Goal: Task Accomplishment & Management: Complete application form

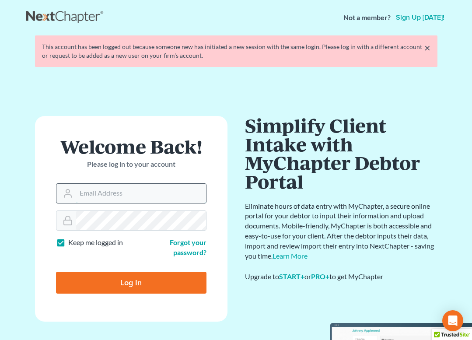
type input "[EMAIL_ADDRESS][DOMAIN_NAME]"
click at [134, 285] on input "Log In" at bounding box center [131, 283] width 150 height 22
type input "Thinking..."
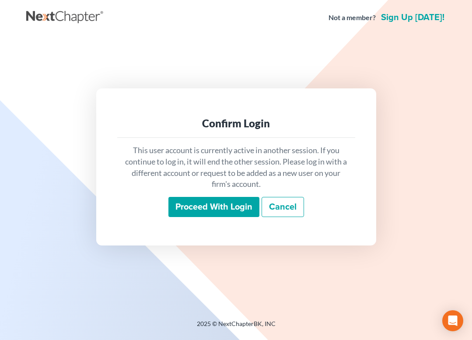
click at [212, 209] on input "Proceed with login" at bounding box center [213, 207] width 91 height 20
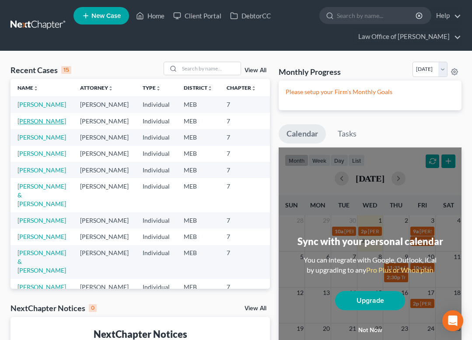
click at [28, 125] on link "[PERSON_NAME]" at bounding box center [41, 120] width 49 height 7
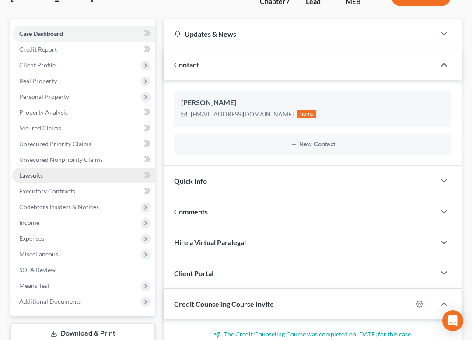
scroll to position [81, 0]
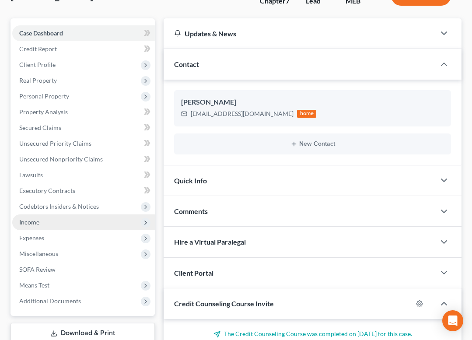
click at [46, 223] on span "Income" at bounding box center [83, 222] width 143 height 16
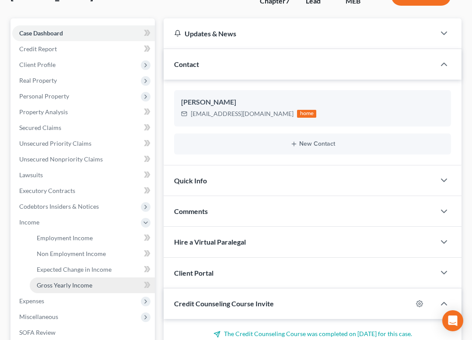
scroll to position [117, 0]
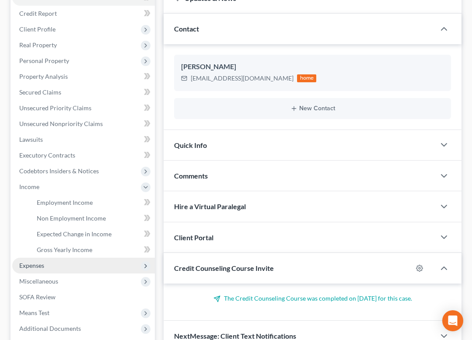
click at [44, 263] on span "Expenses" at bounding box center [31, 265] width 25 height 7
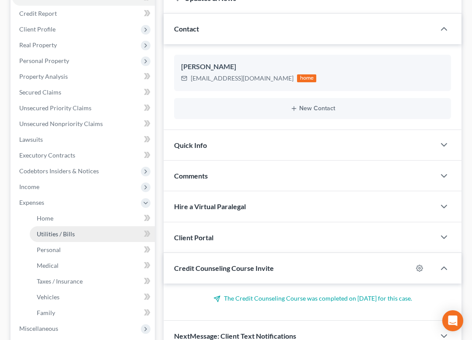
click at [50, 234] on span "Utilities / Bills" at bounding box center [56, 233] width 38 height 7
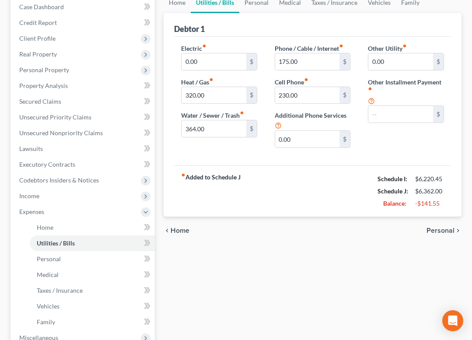
scroll to position [107, 0]
click at [42, 229] on span "Home" at bounding box center [45, 227] width 17 height 7
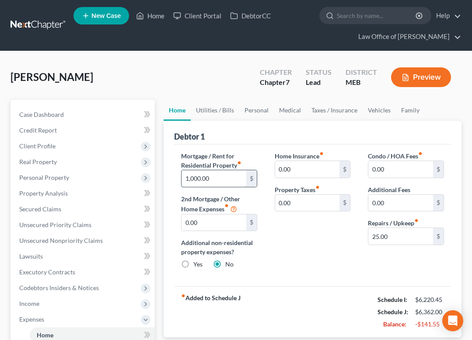
click at [209, 182] on input "1,000.00" at bounding box center [214, 178] width 65 height 17
type input "500"
click at [269, 260] on div "Home Insurance fiber_manual_record 0.00 $ Property Taxes fiber_manual_record 0.…" at bounding box center [313, 213] width 94 height 125
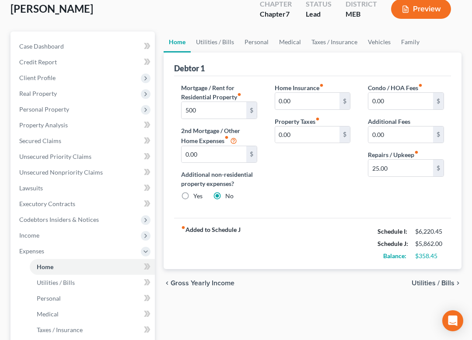
scroll to position [73, 0]
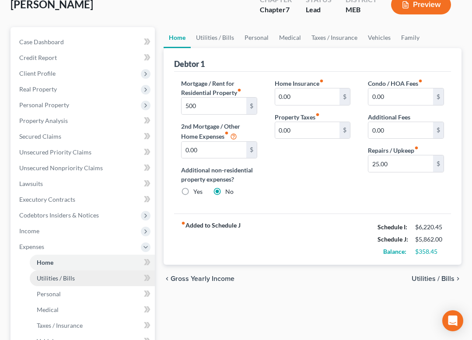
click at [50, 280] on span "Utilities / Bills" at bounding box center [56, 277] width 38 height 7
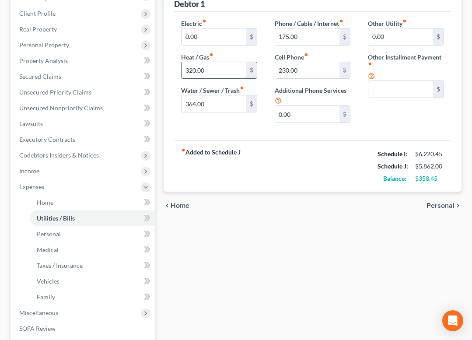
scroll to position [133, 0]
click at [193, 104] on input "364.00" at bounding box center [214, 103] width 65 height 17
type input "0"
click at [225, 170] on strong "fiber_manual_record Added to Schedule J" at bounding box center [210, 165] width 59 height 37
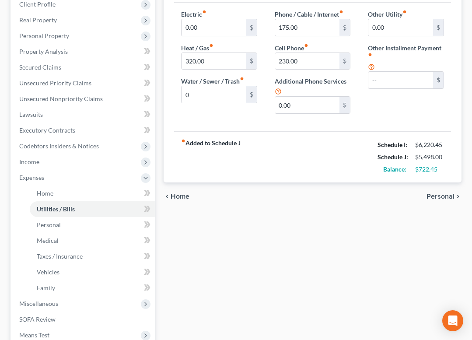
scroll to position [143, 0]
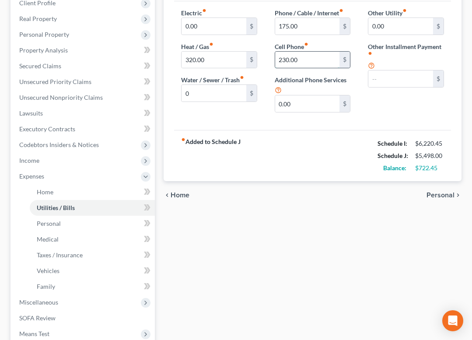
click at [301, 62] on input "230.00" at bounding box center [307, 60] width 65 height 17
click at [290, 27] on input "175.00" at bounding box center [307, 26] width 65 height 17
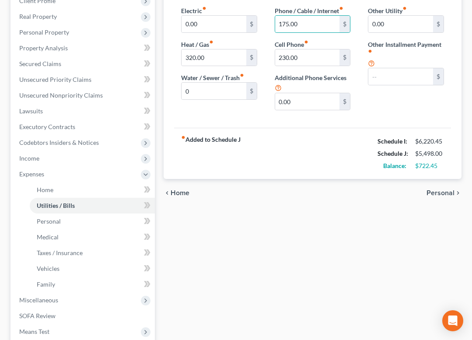
click at [284, 136] on div "fiber_manual_record Added to Schedule J Schedule I: $6,220.45 Schedule J: $5,49…" at bounding box center [312, 153] width 277 height 51
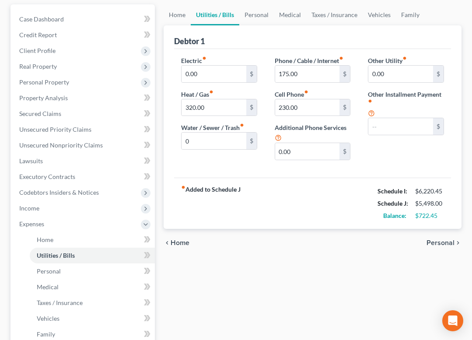
scroll to position [0, 0]
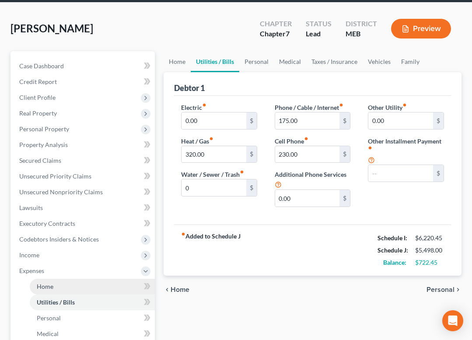
click at [71, 288] on link "Home" at bounding box center [92, 287] width 125 height 16
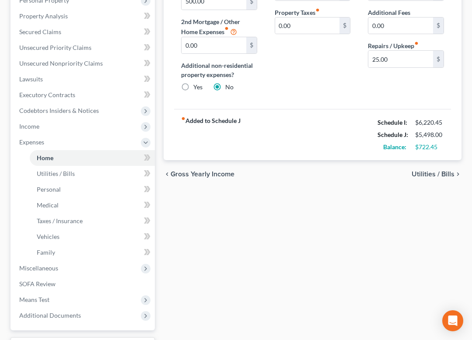
scroll to position [182, 0]
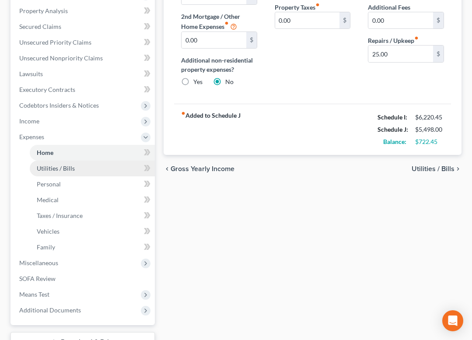
click at [86, 169] on link "Utilities / Bills" at bounding box center [92, 169] width 125 height 16
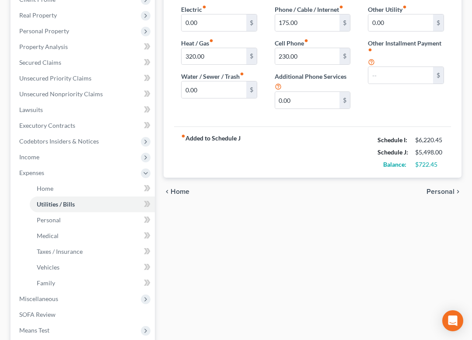
scroll to position [146, 0]
click at [73, 220] on link "Personal" at bounding box center [92, 221] width 125 height 16
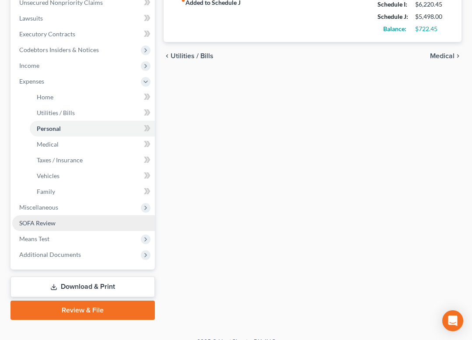
scroll to position [239, 0]
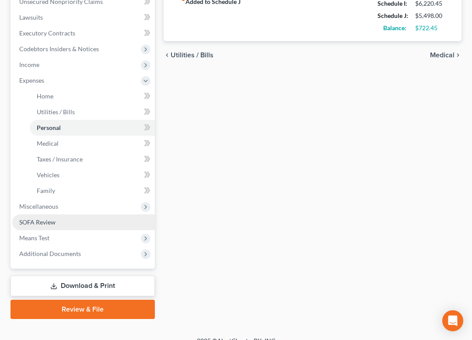
click at [53, 224] on span "SOFA Review" at bounding box center [37, 221] width 36 height 7
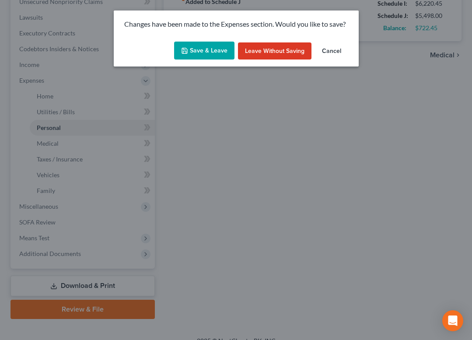
click at [205, 49] on button "Save & Leave" at bounding box center [204, 51] width 60 height 18
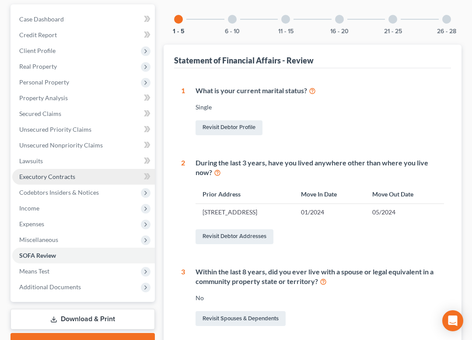
scroll to position [97, 0]
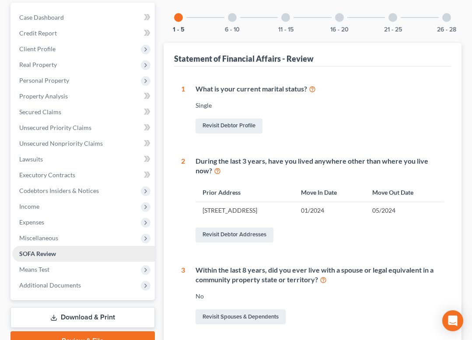
click at [47, 252] on span "SOFA Review" at bounding box center [37, 253] width 37 height 7
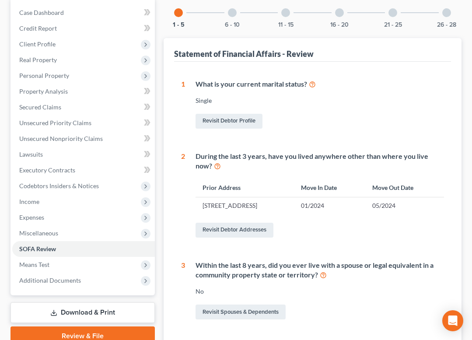
scroll to position [112, 0]
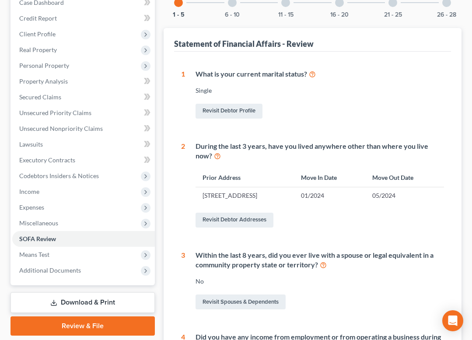
click at [282, 6] on div "11 - 15" at bounding box center [286, 3] width 30 height 30
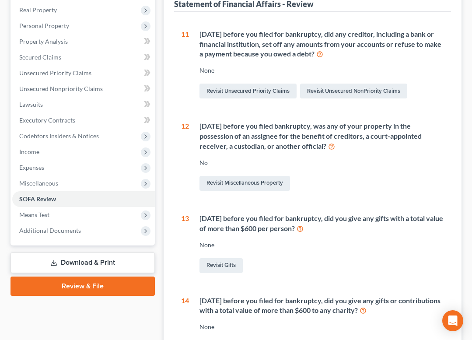
scroll to position [154, 0]
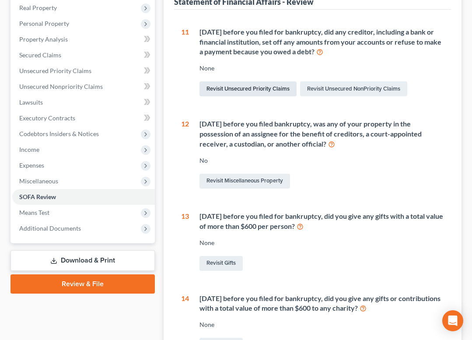
click at [250, 89] on link "Revisit Unsecured Priority Claims" at bounding box center [247, 88] width 97 height 15
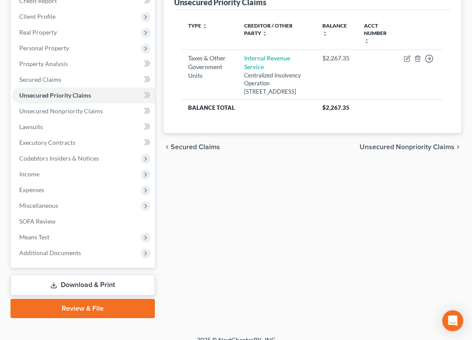
scroll to position [130, 0]
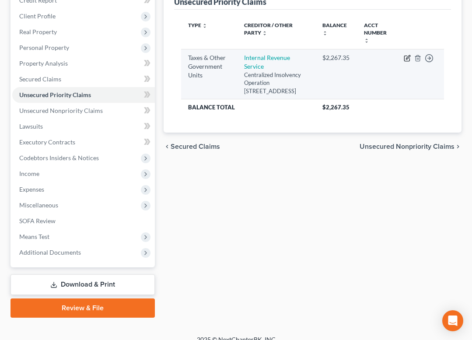
click at [406, 58] on icon "button" at bounding box center [408, 57] width 4 height 4
select select "0"
select select "39"
select select "0"
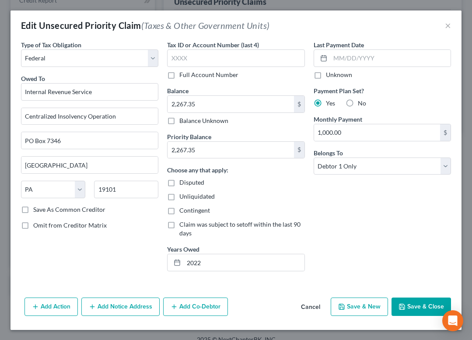
scroll to position [0, 0]
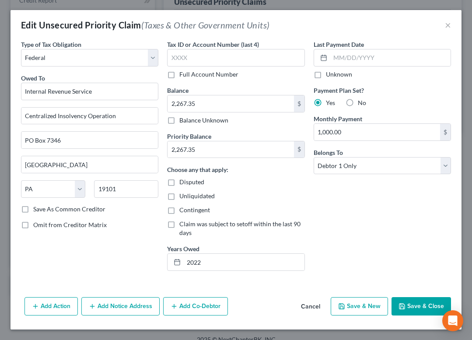
click at [53, 304] on button "Add Action" at bounding box center [50, 306] width 53 height 18
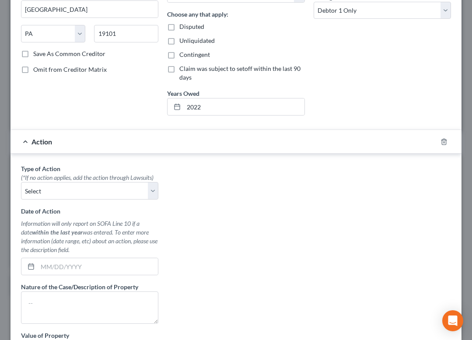
scroll to position [158, 0]
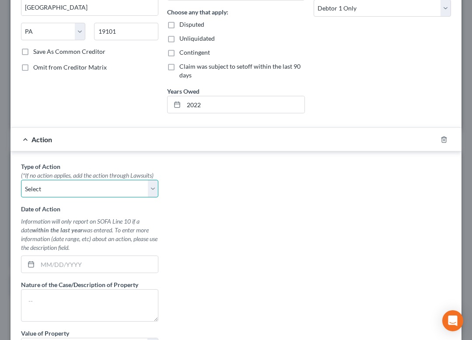
click at [101, 189] on select "Select Repossession Garnishment Foreclosure Personal Injury Attached, Seized, O…" at bounding box center [89, 188] width 137 height 17
select select "4"
click at [21, 180] on select "Select Repossession Garnishment Foreclosure Personal Injury Attached, Seized, O…" at bounding box center [89, 188] width 137 height 17
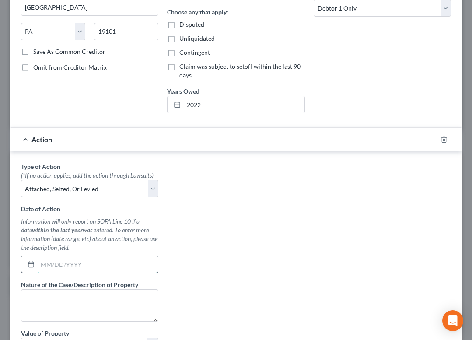
click at [69, 263] on input "text" at bounding box center [98, 264] width 120 height 17
type input "8/29/25"
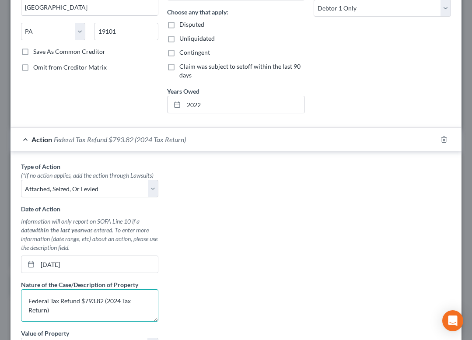
click at [119, 303] on textarea "Federal Tax Refund $793.82 (2024 Tax Return)" at bounding box center [89, 305] width 137 height 32
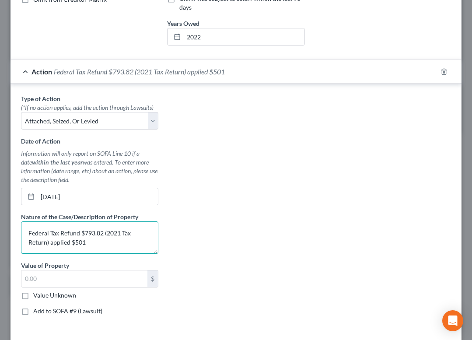
scroll to position [227, 0]
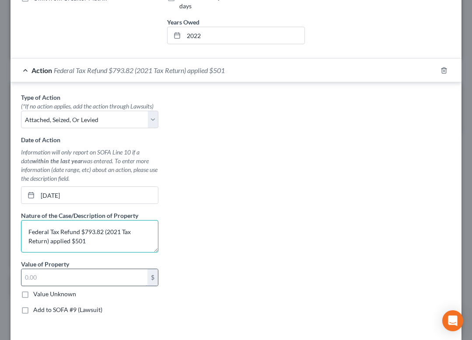
type textarea "Federal Tax Refund $793.82 (2021 Tax Return) applied $501"
click at [51, 273] on input "text" at bounding box center [84, 277] width 126 height 17
type input "501"
click at [94, 238] on textarea "Federal Tax Refund $793.82 (2021 Tax Return) applied $501" at bounding box center [89, 236] width 137 height 32
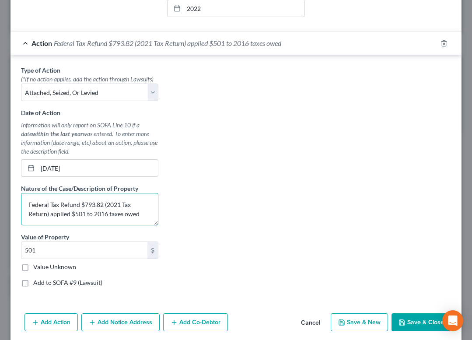
scroll to position [270, 0]
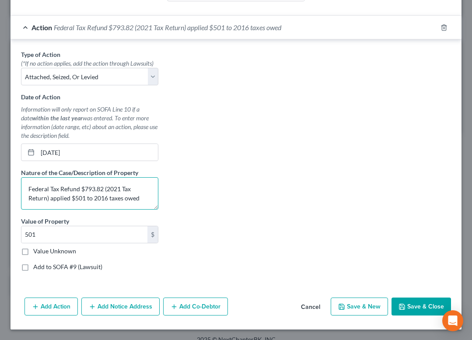
type textarea "Federal Tax Refund $793.82 (2021 Tax Return) applied $501 to 2016 taxes owed"
click at [423, 305] on button "Save & Close" at bounding box center [420, 306] width 59 height 18
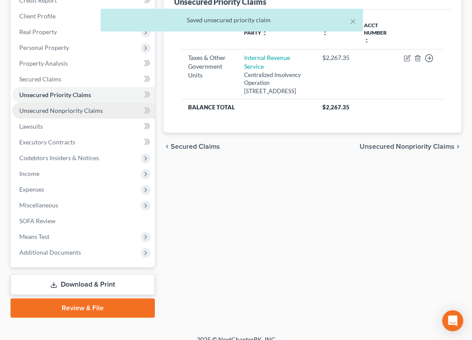
click at [70, 111] on span "Unsecured Nonpriority Claims" at bounding box center [61, 110] width 84 height 7
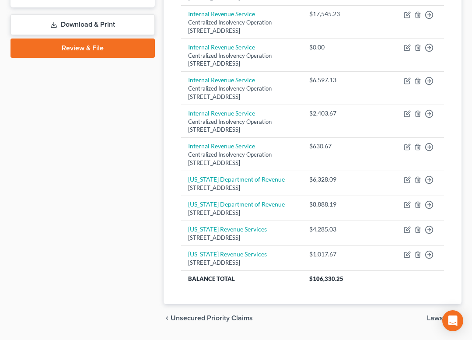
scroll to position [393, 0]
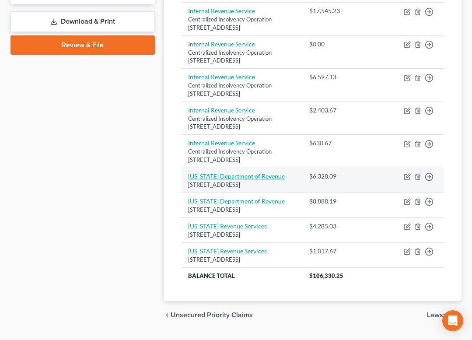
click at [253, 175] on link "[US_STATE] Department of Revenue" at bounding box center [236, 175] width 97 height 7
select select "20"
select select "7"
select select "0"
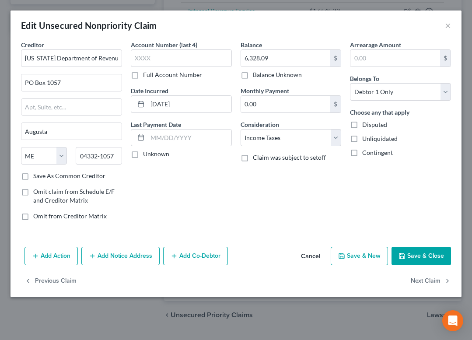
click at [62, 256] on button "Add Action" at bounding box center [50, 256] width 53 height 18
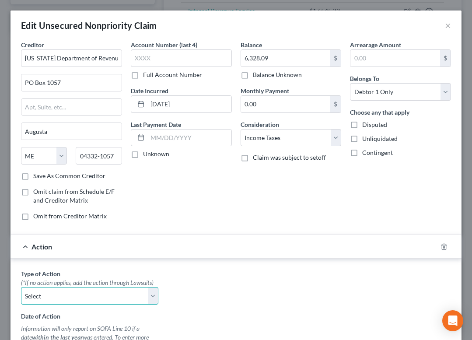
click at [71, 298] on select "Select Repossession Garnishment Foreclosure Personal Injury Attached, Seized, O…" at bounding box center [89, 295] width 137 height 17
click at [21, 287] on select "Select Repossession Garnishment Foreclosure Personal Injury Attached, Seized, O…" at bounding box center [89, 295] width 137 height 17
click at [71, 293] on select "Select Repossession Garnishment Foreclosure Personal Injury Attached, Seized, O…" at bounding box center [89, 295] width 137 height 17
select select "4"
click at [21, 287] on select "Select Repossession Garnishment Foreclosure Personal Injury Attached, Seized, O…" at bounding box center [89, 295] width 137 height 17
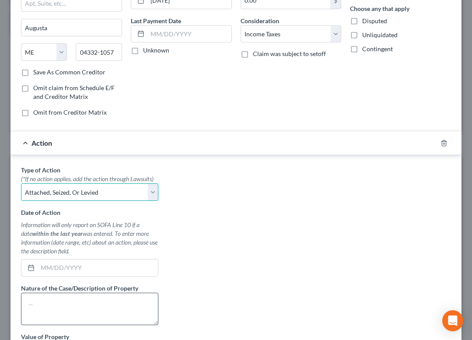
scroll to position [106, 0]
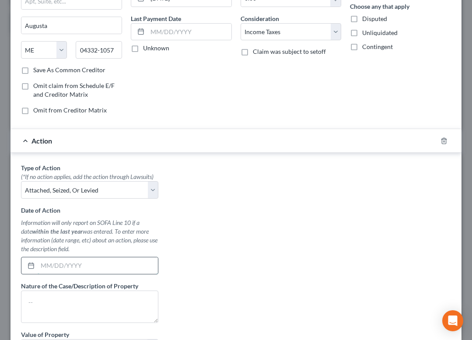
click at [70, 262] on input "text" at bounding box center [98, 265] width 120 height 17
type input "8/29/2025"
type textarea "$"
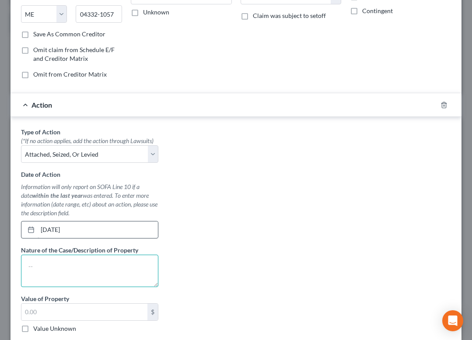
scroll to position [144, 0]
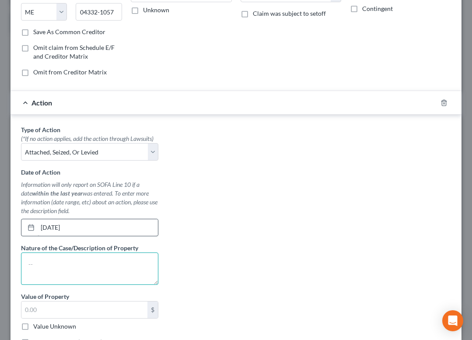
type textarea "$"
click at [50, 227] on input "8/29/2025" at bounding box center [98, 227] width 120 height 17
click at [45, 260] on textarea at bounding box center [89, 268] width 137 height 32
click at [30, 265] on textarea "793.82" at bounding box center [89, 268] width 137 height 32
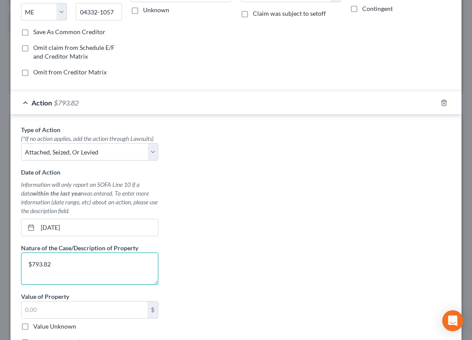
click at [73, 260] on textarea "$793.82" at bounding box center [89, 268] width 137 height 32
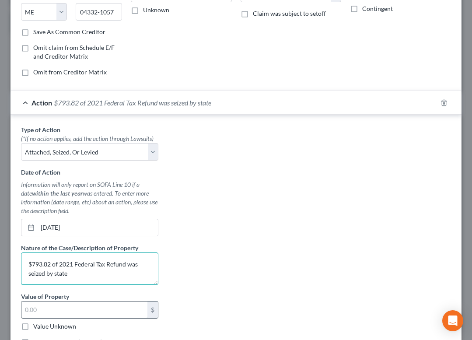
type textarea "$793.82 of 2021 Federal Tax Refund was seized by state"
click at [59, 309] on input "text" at bounding box center [84, 309] width 126 height 17
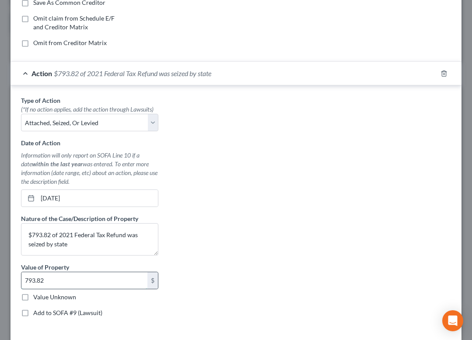
scroll to position [206, 0]
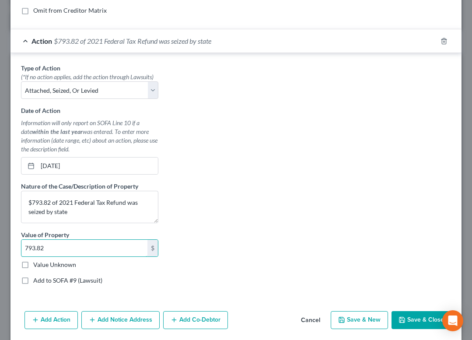
type input "793.82"
click at [419, 321] on button "Save & Close" at bounding box center [420, 320] width 59 height 18
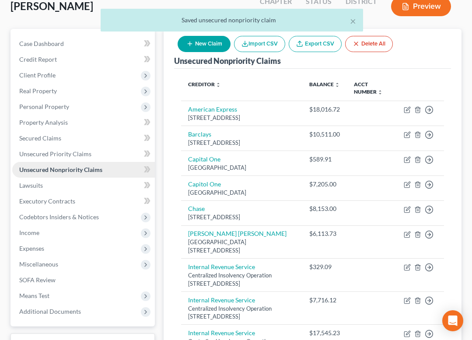
scroll to position [84, 0]
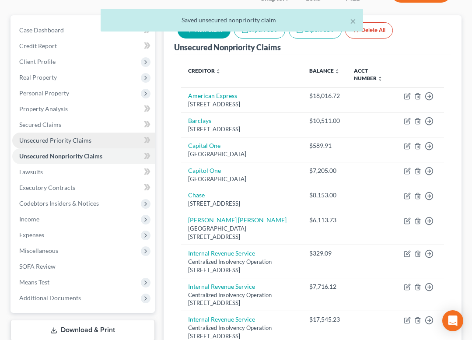
click at [79, 140] on span "Unsecured Priority Claims" at bounding box center [55, 139] width 72 height 7
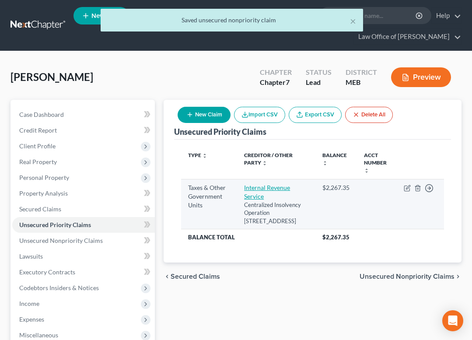
click at [262, 186] on link "Internal Revenue Service" at bounding box center [267, 192] width 46 height 16
select select "0"
select select "39"
select select "0"
select select "4"
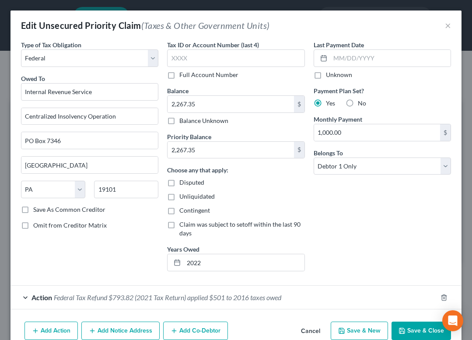
scroll to position [24, 0]
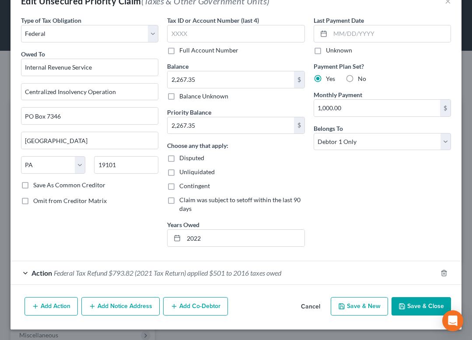
click at [101, 276] on span "Federal Tax Refund $793.82 (2021 Tax Return) applied $501 to 2016 taxes owed" at bounding box center [167, 273] width 227 height 8
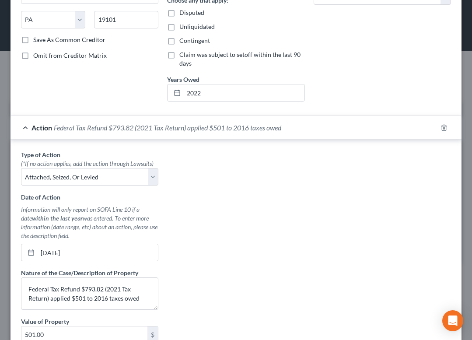
scroll to position [199, 0]
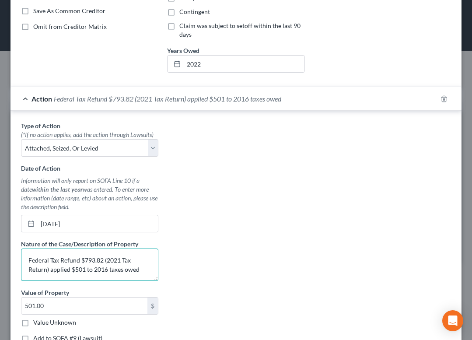
drag, startPoint x: 102, startPoint y: 259, endPoint x: 85, endPoint y: 256, distance: 17.8
click at [85, 256] on textarea "Federal Tax Refund $793.82 (2021 Tax Return) applied $501 to 2016 taxes owed" at bounding box center [89, 264] width 137 height 32
drag, startPoint x: 71, startPoint y: 269, endPoint x: 86, endPoint y: 270, distance: 14.9
click at [86, 270] on textarea "Federal Tax Refund seized $501 (2021 Tax Return) applied $501 to 2016 taxes owed" at bounding box center [89, 264] width 137 height 32
click at [117, 259] on textarea "Federal Tax Refund seized $501 (2021 Tax Return) applied to 2016 taxes owed" at bounding box center [89, 264] width 137 height 32
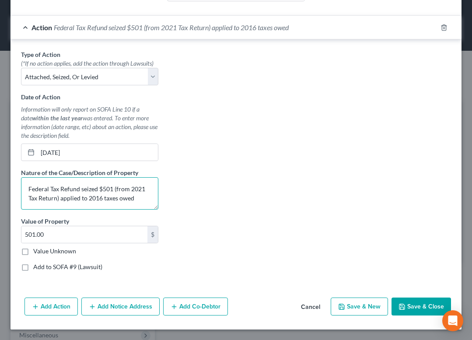
scroll to position [269, 0]
type textarea "Federal Tax Refund seized $501 (from 2021 Tax Return) applied to 2016 taxes owed"
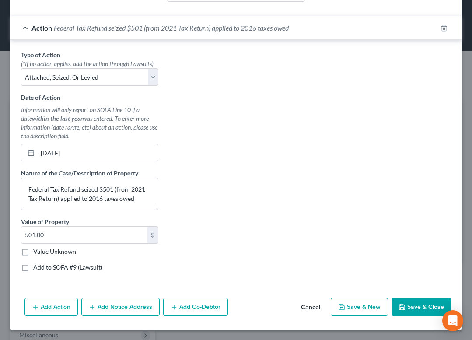
click at [409, 304] on button "Save & Close" at bounding box center [420, 307] width 59 height 18
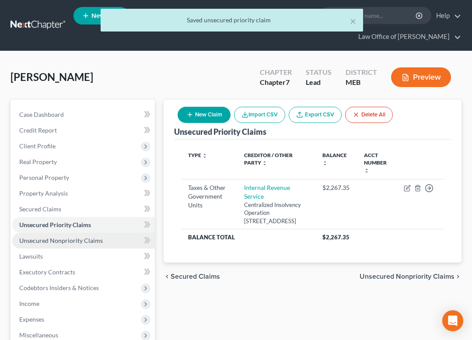
click at [92, 239] on span "Unsecured Nonpriority Claims" at bounding box center [61, 240] width 84 height 7
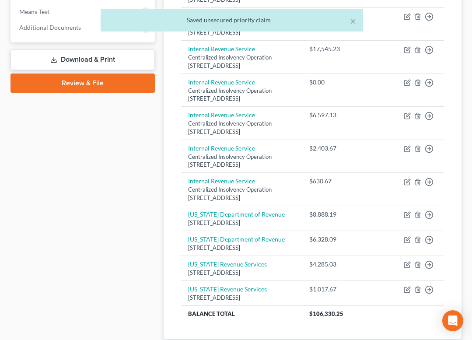
scroll to position [354, 0]
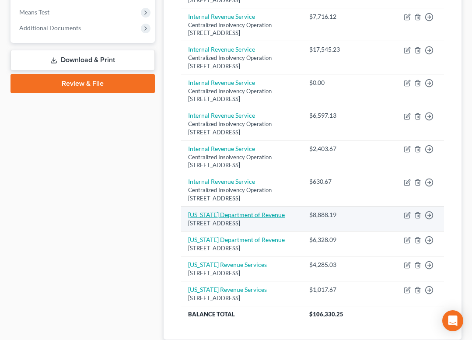
click at [216, 218] on link "[US_STATE] Department of Revenue" at bounding box center [236, 214] width 97 height 7
select select "20"
select select "7"
select select "0"
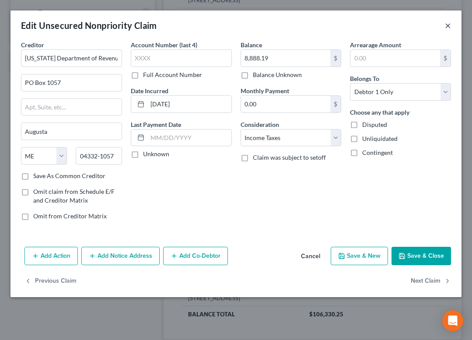
click at [448, 24] on button "×" at bounding box center [448, 25] width 6 height 10
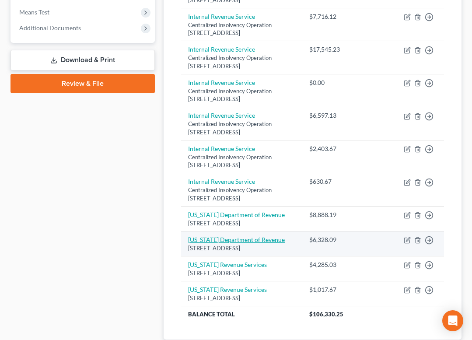
click at [233, 240] on link "[US_STATE] Department of Revenue" at bounding box center [236, 239] width 97 height 7
select select "20"
select select "7"
select select "0"
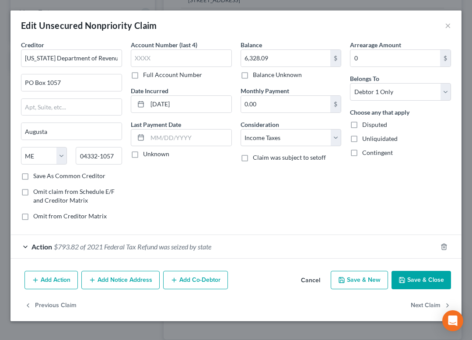
click at [90, 245] on span "$793.82 of 2021 Federal Tax Refund was seized by state" at bounding box center [132, 246] width 157 height 8
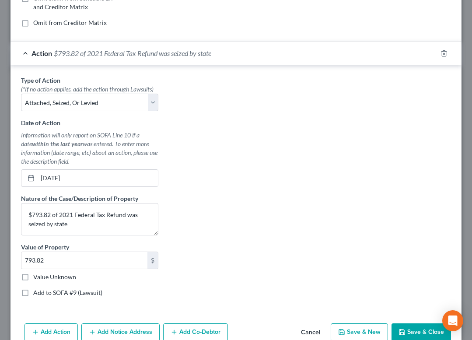
scroll to position [192, 0]
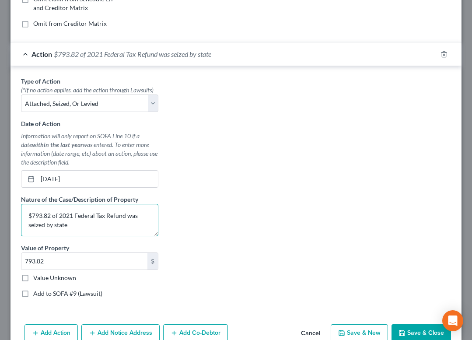
click at [71, 226] on textarea "$793.82 of 2021 Federal Tax Refund was seized by state" at bounding box center [89, 220] width 137 height 32
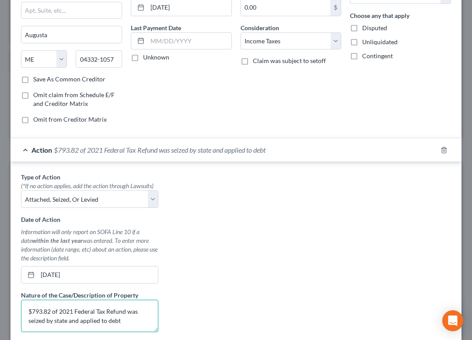
scroll to position [238, 0]
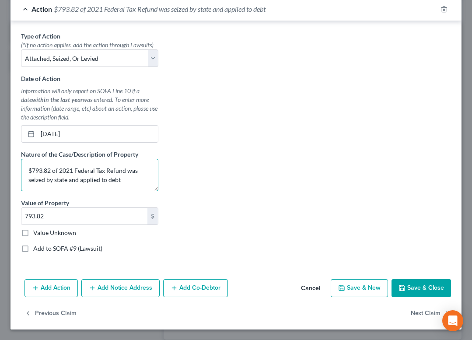
type textarea "$793.82 of 2021 Federal Tax Refund was seized by state and applied to debt"
click at [414, 287] on button "Save & Close" at bounding box center [420, 288] width 59 height 18
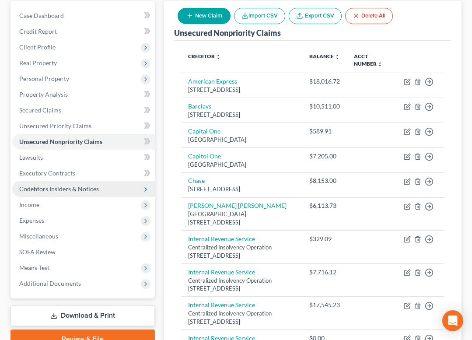
scroll to position [102, 0]
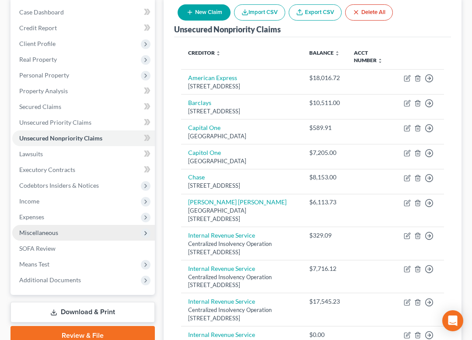
click at [70, 229] on span "Miscellaneous" at bounding box center [83, 233] width 143 height 16
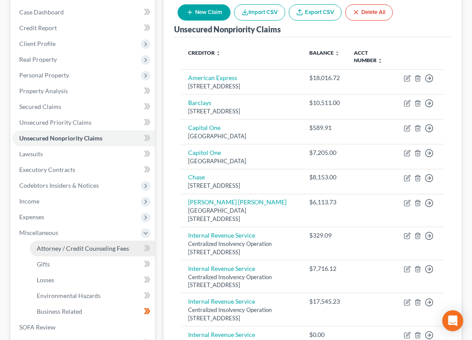
click at [69, 248] on span "Attorney / Credit Counseling Fees" at bounding box center [83, 248] width 92 height 7
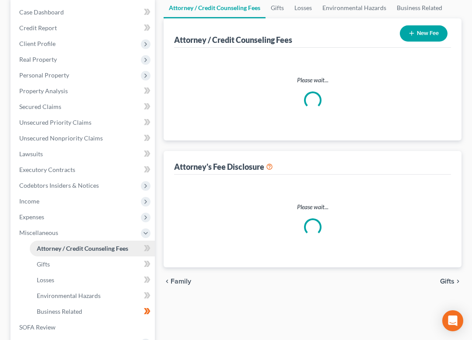
scroll to position [6, 0]
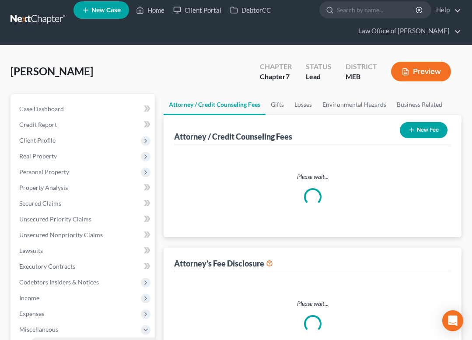
select select "0"
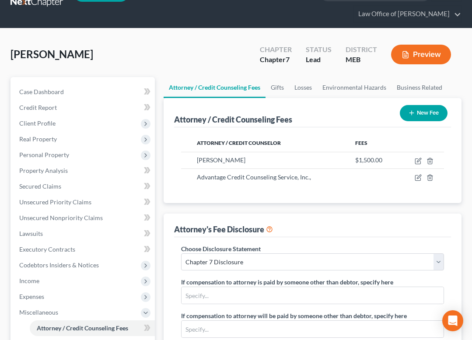
scroll to position [27, 0]
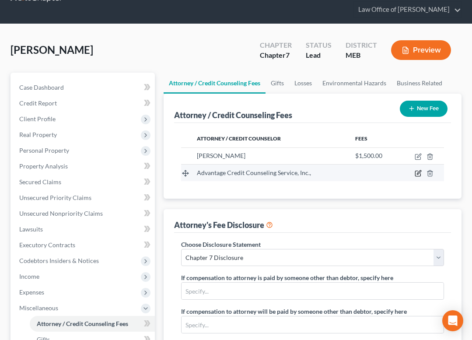
click at [419, 173] on icon "button" at bounding box center [418, 173] width 7 height 7
select select "39"
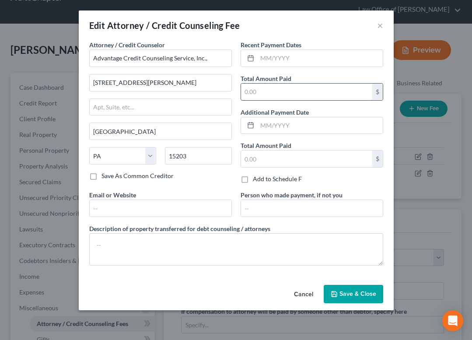
click at [252, 99] on input "text" at bounding box center [306, 92] width 131 height 17
type input "35"
click at [268, 53] on input "text" at bounding box center [320, 58] width 126 height 17
click at [250, 60] on icon at bounding box center [250, 58] width 7 height 7
click at [250, 58] on icon at bounding box center [250, 58] width 7 height 7
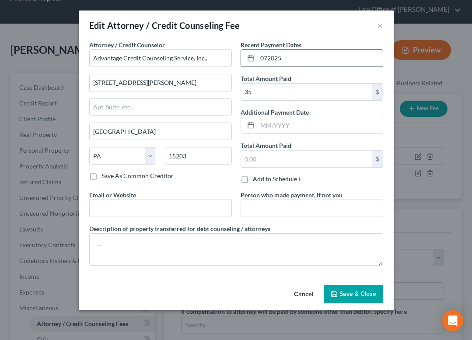
click at [267, 58] on input "072025" at bounding box center [320, 58] width 126 height 17
type input "0"
click at [267, 57] on input "072025" at bounding box center [320, 58] width 126 height 17
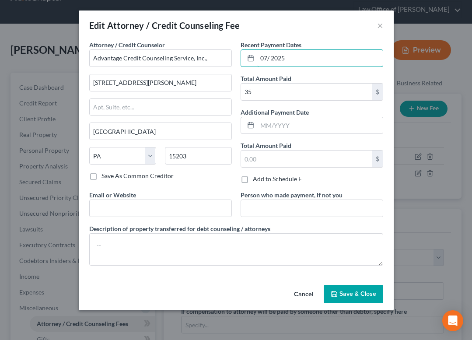
type input "07/ 2025"
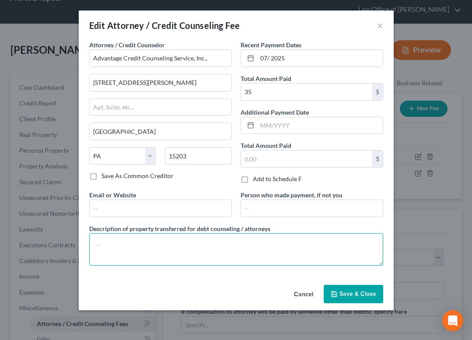
click at [301, 254] on textarea at bounding box center [236, 249] width 294 height 32
type textarea "credit counseling"
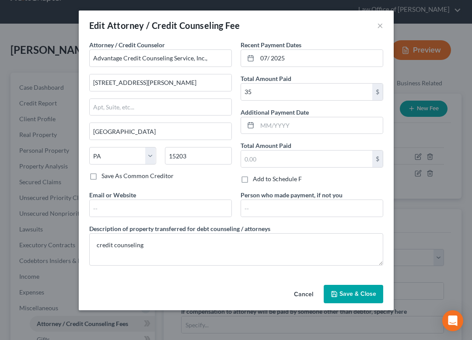
click at [365, 294] on span "Save & Close" at bounding box center [357, 293] width 37 height 7
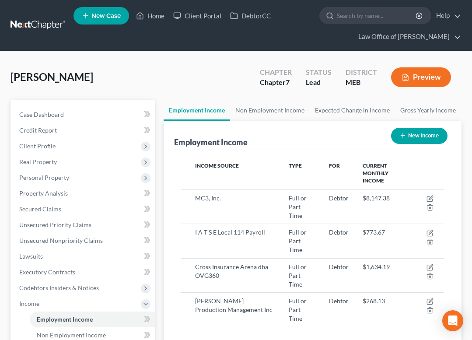
scroll to position [131, 280]
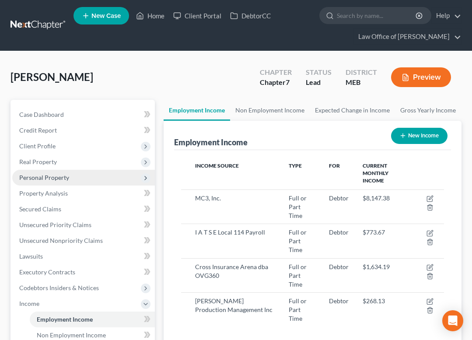
click at [59, 175] on span "Personal Property" at bounding box center [44, 177] width 50 height 7
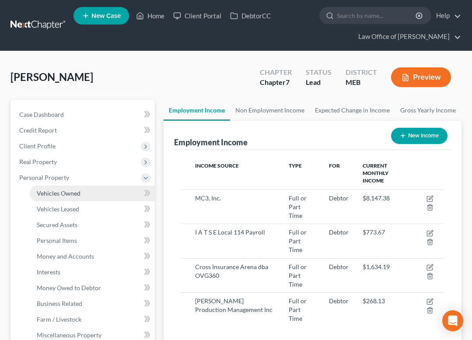
click at [66, 192] on span "Vehicles Owned" at bounding box center [59, 192] width 44 height 7
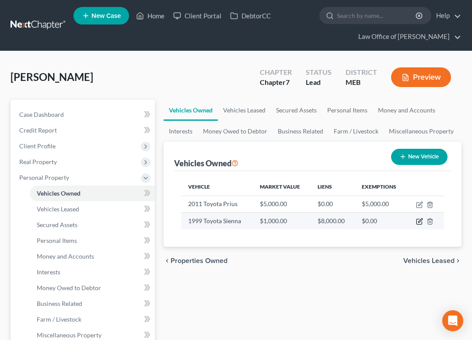
click at [419, 222] on icon "button" at bounding box center [419, 221] width 7 height 7
select select "0"
select select "27"
select select "4"
select select "0"
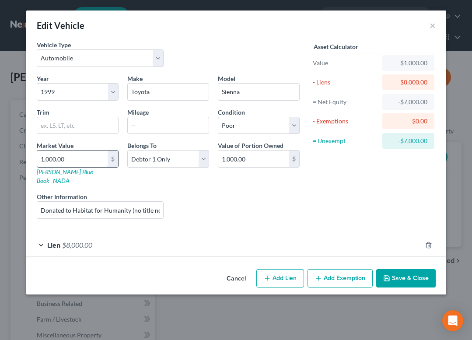
click at [53, 158] on input "1,000.00" at bounding box center [72, 158] width 70 height 17
drag, startPoint x: 58, startPoint y: 158, endPoint x: 25, endPoint y: 157, distance: 33.3
click at [25, 158] on div "Edit Vehicle × Vehicle Type Select Automobile Truck Trailer Watercraft Aircraft…" at bounding box center [236, 170] width 472 height 340
type input "500"
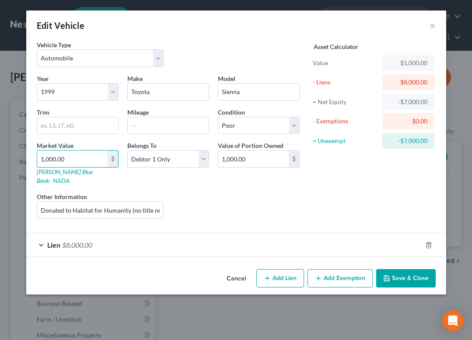
type input "500.00"
type input "5500"
type input "5,500.00"
type input "5,5000"
type input "55,000.00"
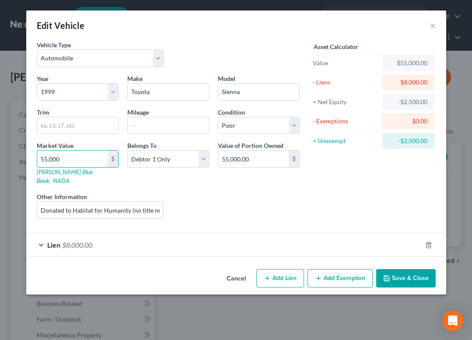
type input "55,00"
type input "5,500.00"
type input "5,50"
type input "550.00"
click at [64, 157] on input "550" at bounding box center [72, 158] width 70 height 17
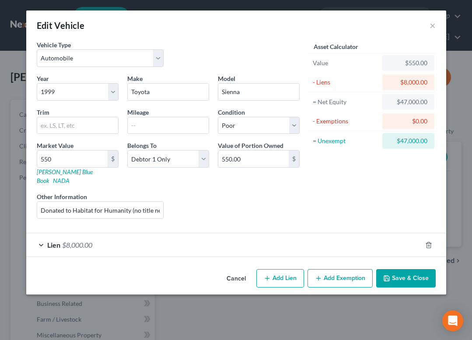
click at [169, 181] on div "Year Select 2026 2025 2024 2023 2022 2021 2020 2019 2018 2017 2016 2015 2014 20…" at bounding box center [168, 150] width 272 height 152
click at [83, 202] on input "Donated to Habitat for Humanity (no title necessary due to age)" at bounding box center [100, 210] width 126 height 17
click at [46, 161] on input "550" at bounding box center [72, 158] width 70 height 17
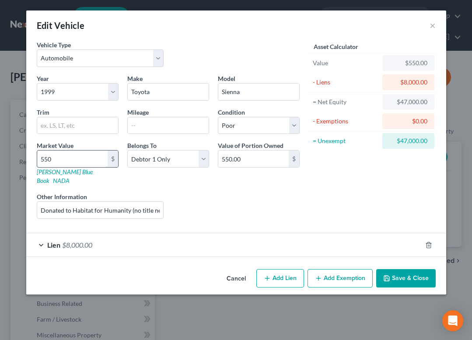
click at [46, 161] on input "550" at bounding box center [72, 158] width 70 height 17
type input "5"
type input "5.00"
type input "50"
type input "50.00"
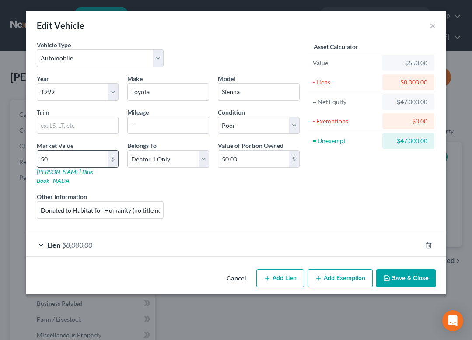
type input "500"
type input "500.00"
type input "500"
click at [400, 271] on button "Save & Close" at bounding box center [405, 278] width 59 height 18
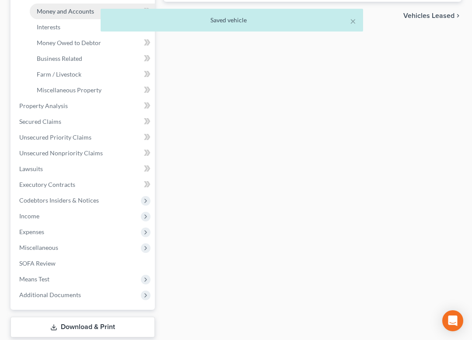
scroll to position [240, 0]
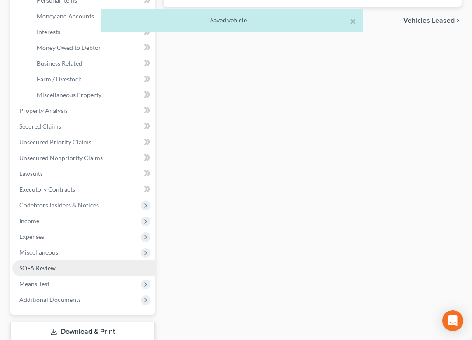
click at [46, 267] on span "SOFA Review" at bounding box center [37, 267] width 36 height 7
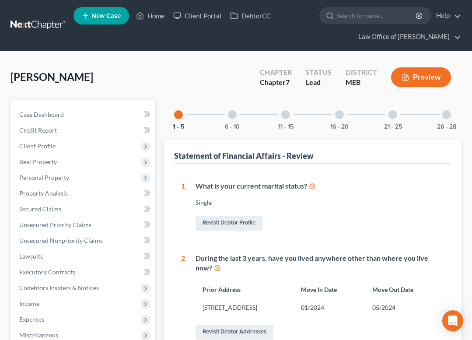
click at [339, 114] on div at bounding box center [339, 114] width 9 height 9
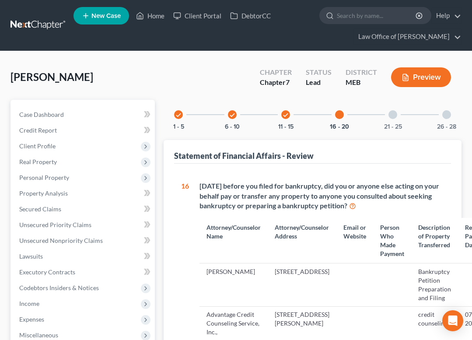
click at [285, 115] on icon "check" at bounding box center [286, 115] width 6 height 6
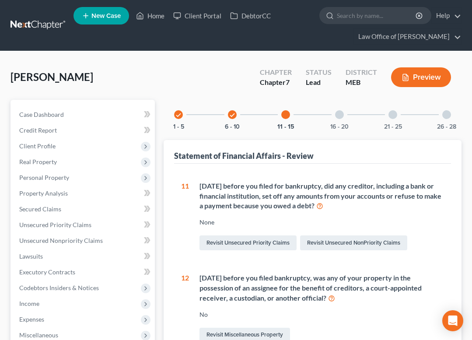
click at [234, 111] on div "check" at bounding box center [232, 114] width 9 height 9
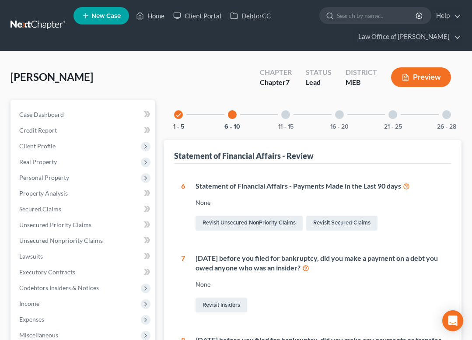
click at [395, 114] on div at bounding box center [392, 114] width 9 height 9
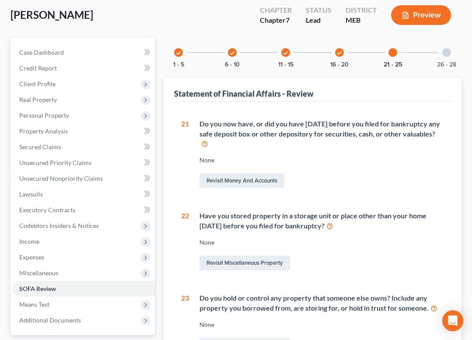
scroll to position [67, 0]
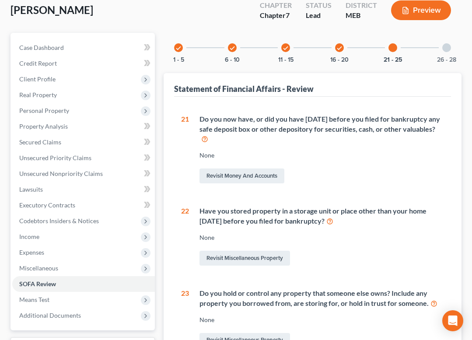
click at [343, 47] on div "check" at bounding box center [339, 47] width 9 height 9
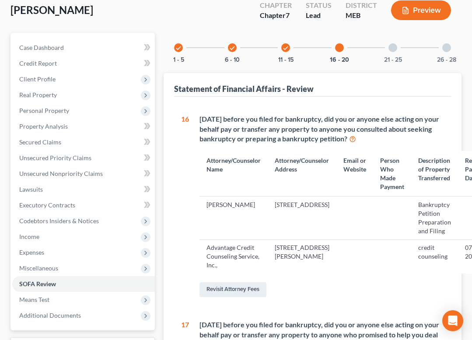
click at [285, 45] on icon "check" at bounding box center [286, 48] width 6 height 6
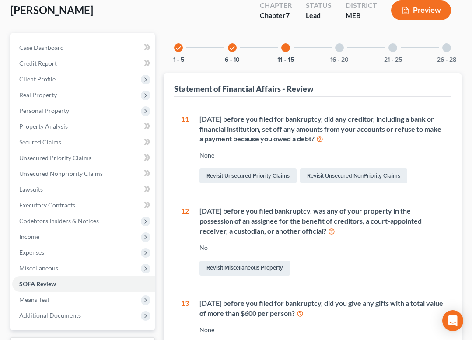
scroll to position [292, 0]
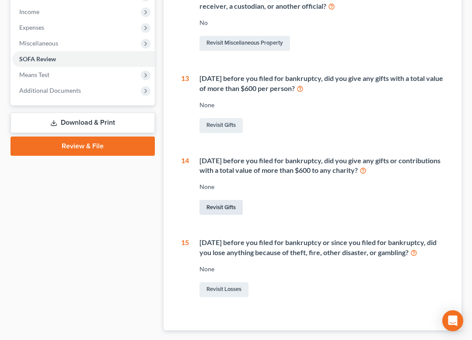
click at [229, 210] on link "Revisit Gifts" at bounding box center [220, 207] width 43 height 15
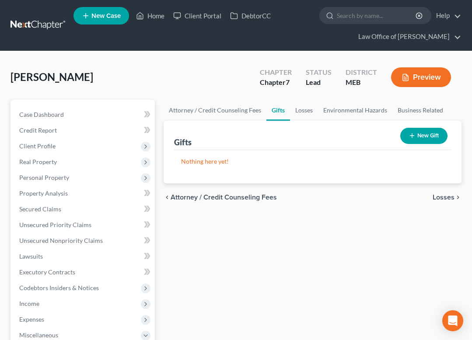
click at [430, 140] on button "New Gift" at bounding box center [423, 136] width 47 height 16
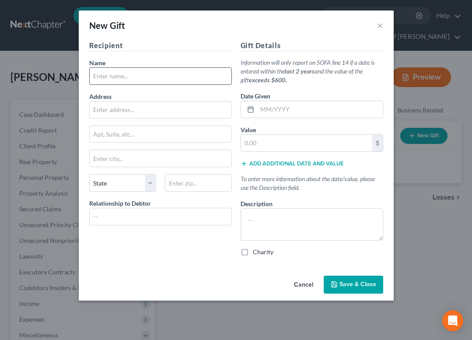
click at [153, 80] on input "text" at bounding box center [161, 76] width 142 height 17
type input "Toyota Sienna"
click at [307, 284] on button "Cancel" at bounding box center [303, 284] width 33 height 17
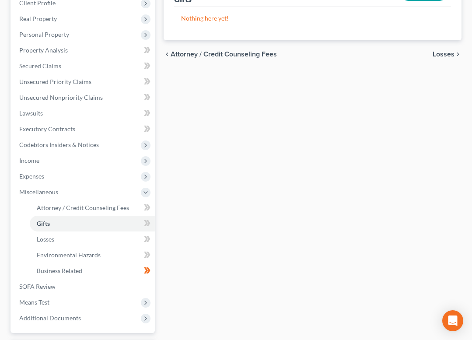
scroll to position [139, 0]
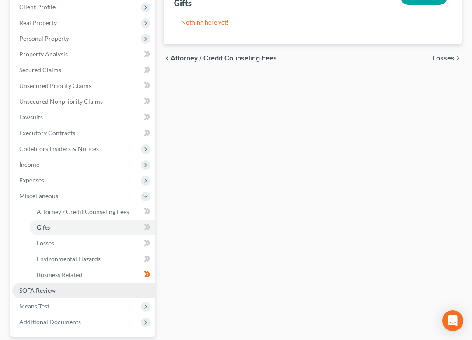
click at [46, 288] on span "SOFA Review" at bounding box center [37, 290] width 36 height 7
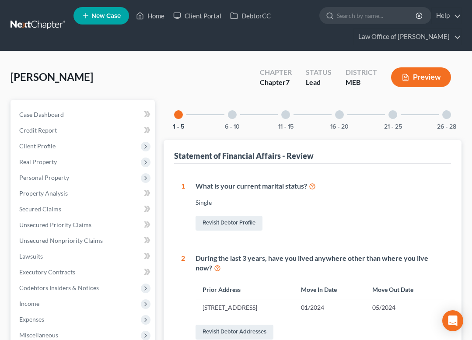
click at [286, 113] on div at bounding box center [285, 114] width 9 height 9
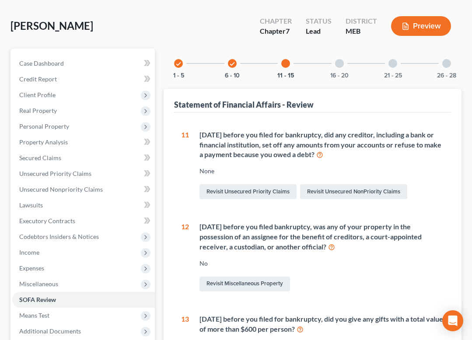
scroll to position [50, 0]
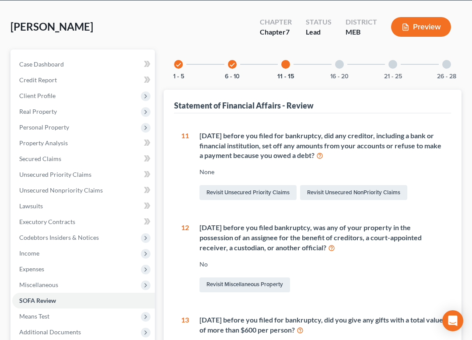
click at [340, 66] on div at bounding box center [339, 64] width 9 height 9
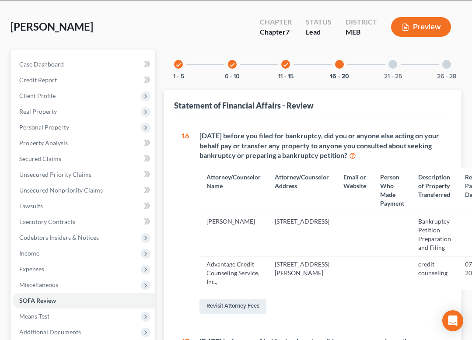
click at [392, 59] on div "21 - 25" at bounding box center [393, 64] width 30 height 30
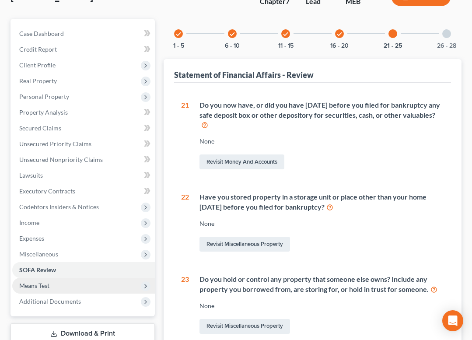
scroll to position [82, 0]
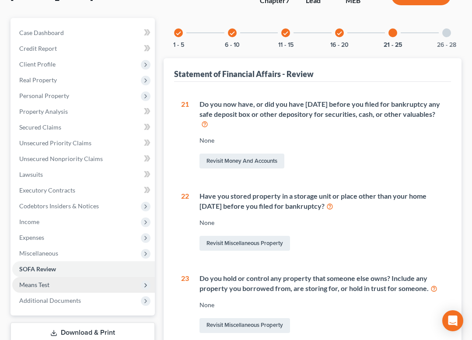
click at [70, 285] on span "Means Test" at bounding box center [83, 285] width 143 height 16
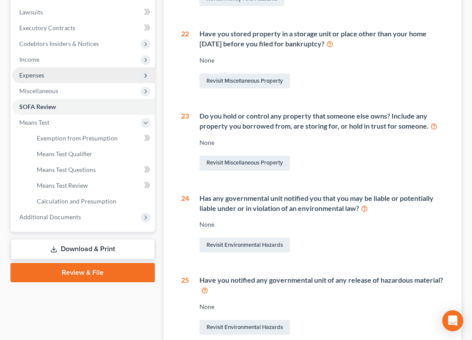
scroll to position [245, 0]
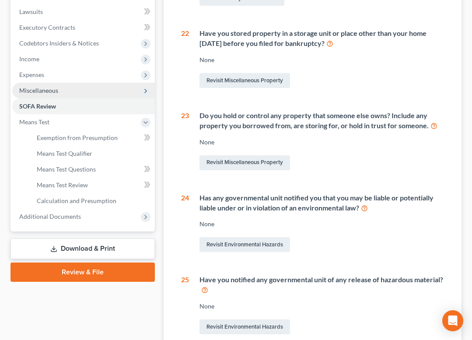
click at [55, 90] on span "Miscellaneous" at bounding box center [38, 90] width 39 height 7
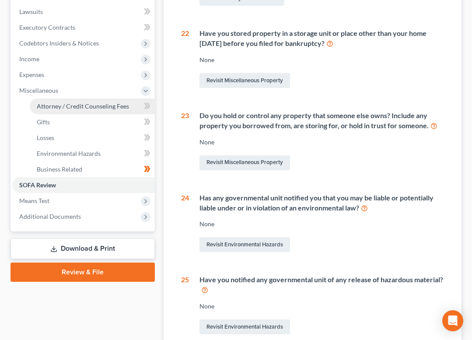
click at [58, 108] on span "Attorney / Credit Counseling Fees" at bounding box center [83, 105] width 92 height 7
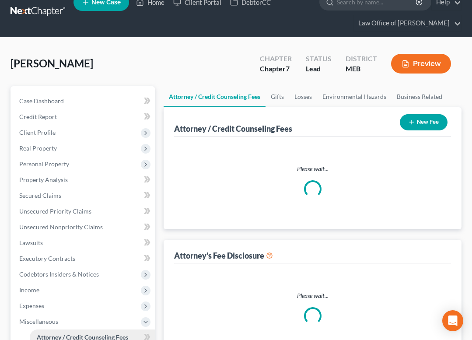
scroll to position [2, 0]
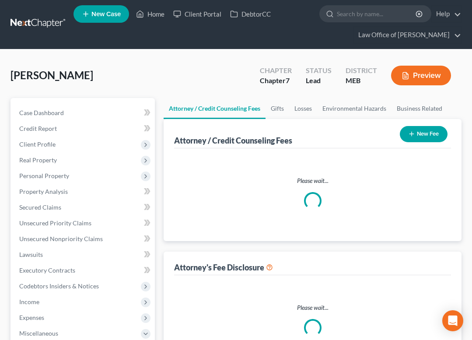
select select "0"
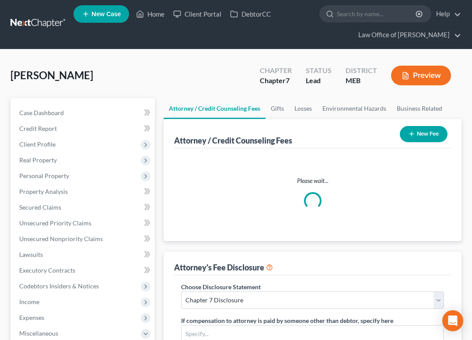
scroll to position [0, 0]
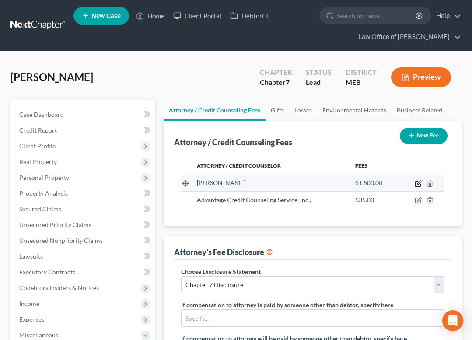
click at [419, 184] on icon "button" at bounding box center [418, 183] width 7 height 7
select select "20"
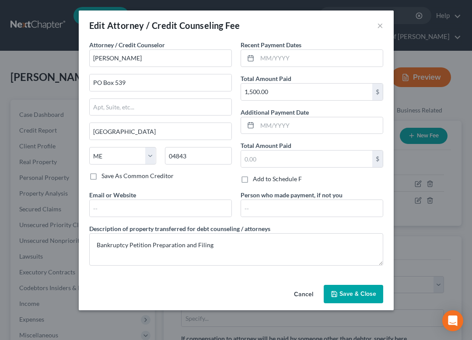
click at [308, 296] on button "Cancel" at bounding box center [303, 294] width 33 height 17
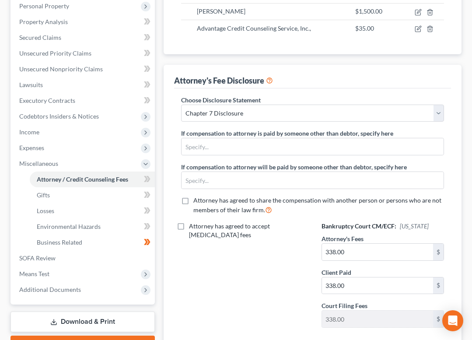
scroll to position [181, 0]
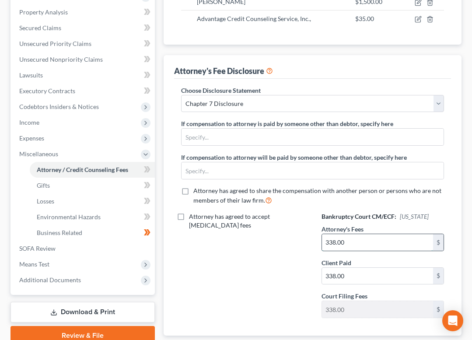
click at [342, 242] on input "338.00" at bounding box center [377, 242] width 111 height 17
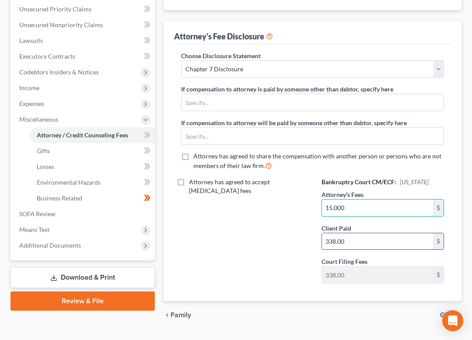
scroll to position [215, 0]
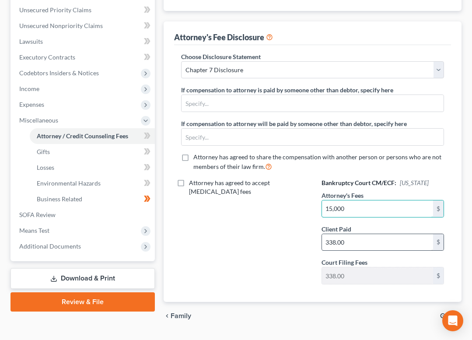
type input "15,000"
click at [332, 240] on input "338.00" at bounding box center [377, 242] width 111 height 17
type input "1,838"
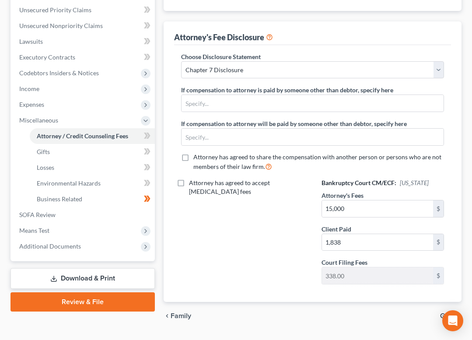
click at [262, 266] on div "Attorney has agreed to accept [MEDICAL_DATA] fees" at bounding box center [242, 234] width 140 height 113
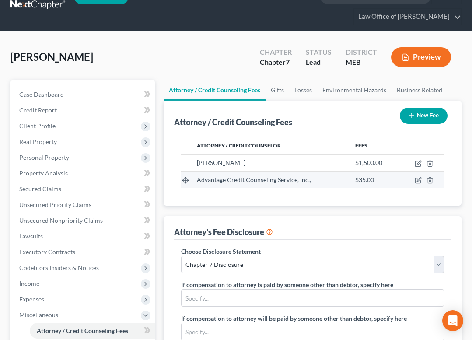
scroll to position [4, 0]
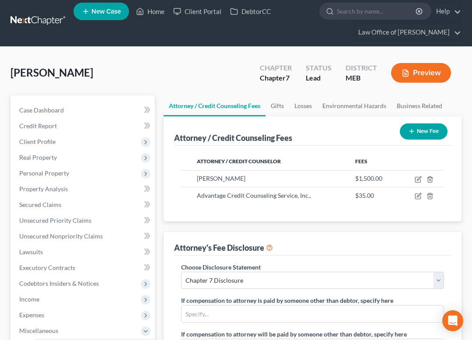
click at [414, 73] on button "Preview" at bounding box center [421, 73] width 60 height 20
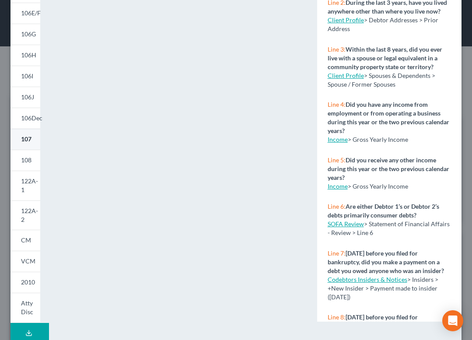
scroll to position [166, 0]
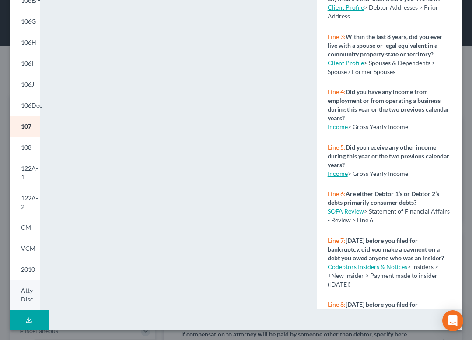
click at [18, 288] on link "Atty Disc" at bounding box center [25, 295] width 30 height 30
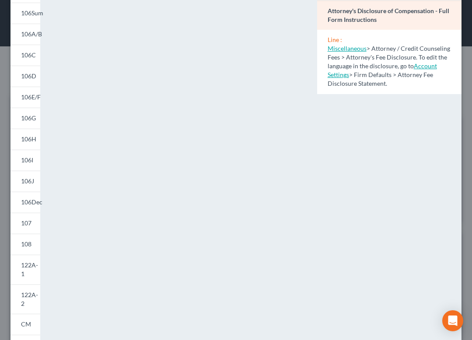
scroll to position [0, 0]
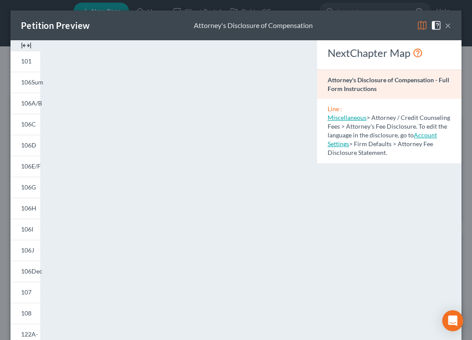
click at [424, 24] on img at bounding box center [422, 25] width 10 height 10
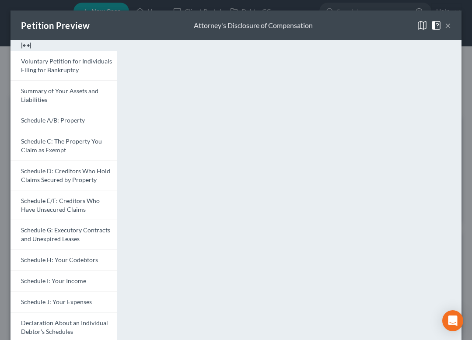
click at [446, 29] on button "×" at bounding box center [448, 25] width 6 height 10
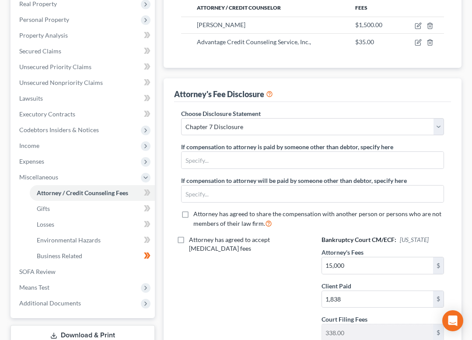
scroll to position [170, 0]
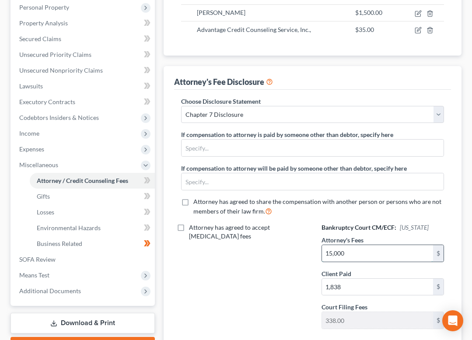
click at [334, 255] on input "15,000" at bounding box center [377, 253] width 111 height 17
click at [287, 270] on div "Attorney has agreed to accept [MEDICAL_DATA] fees" at bounding box center [242, 279] width 140 height 113
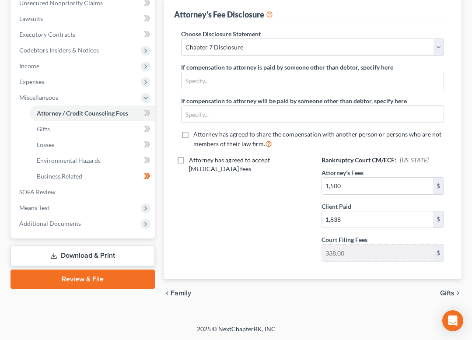
scroll to position [0, 0]
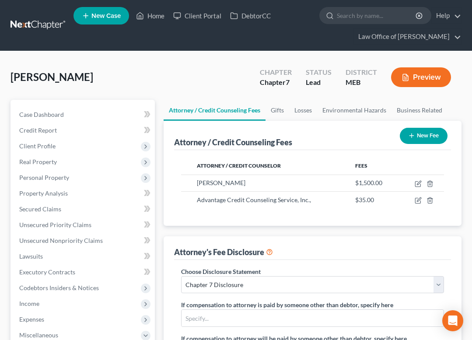
click at [427, 74] on button "Preview" at bounding box center [421, 77] width 60 height 20
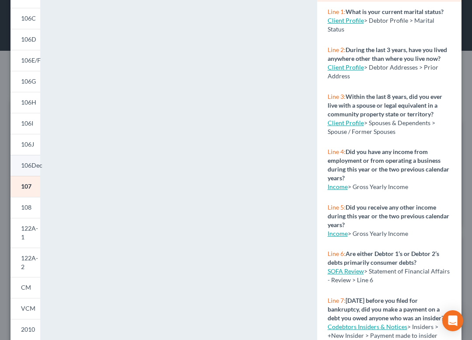
scroll to position [166, 0]
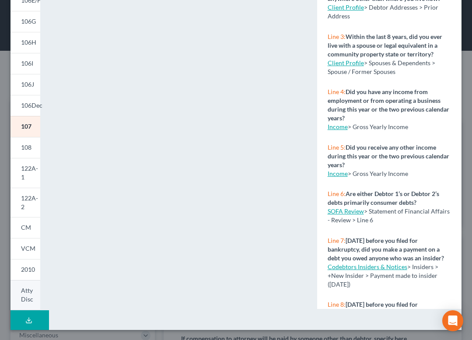
click at [25, 290] on span "Atty Disc" at bounding box center [27, 295] width 12 height 16
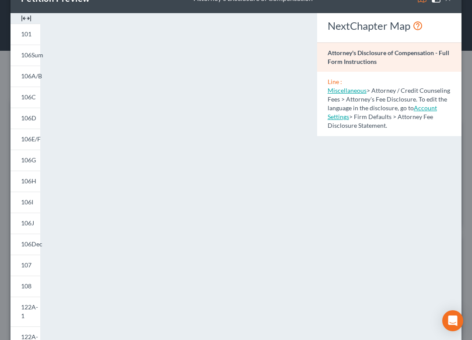
scroll to position [0, 0]
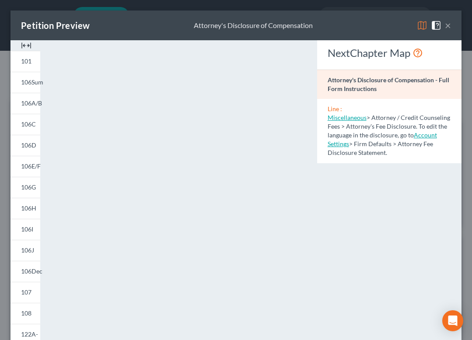
click at [419, 26] on img at bounding box center [422, 25] width 10 height 10
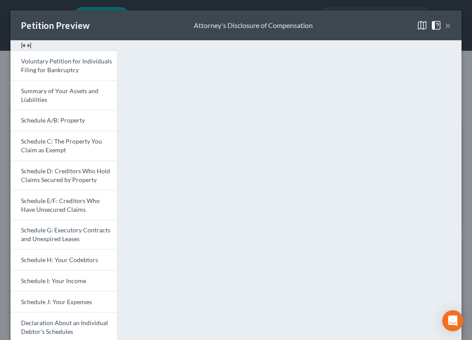
click at [449, 27] on button "×" at bounding box center [448, 25] width 6 height 10
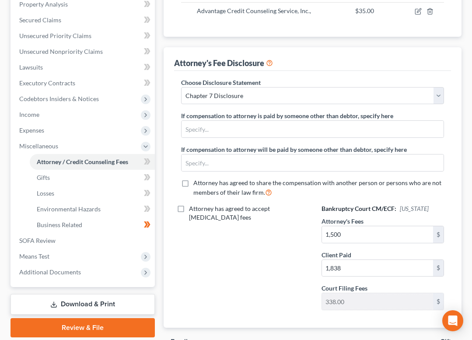
scroll to position [232, 0]
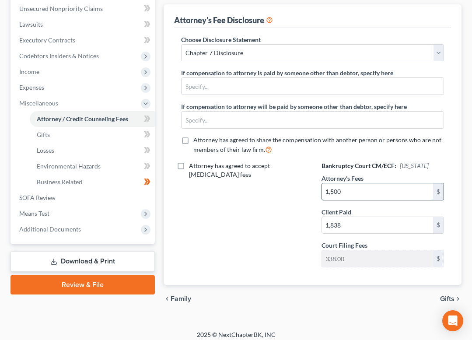
click at [335, 193] on input "1,500" at bounding box center [377, 191] width 111 height 17
type input "1,500"
click at [242, 213] on div "Attorney has agreed to accept [MEDICAL_DATA] fees" at bounding box center [242, 217] width 140 height 113
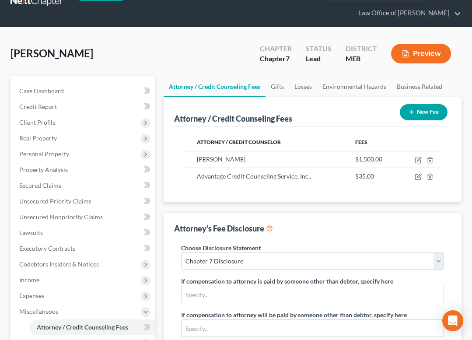
scroll to position [0, 0]
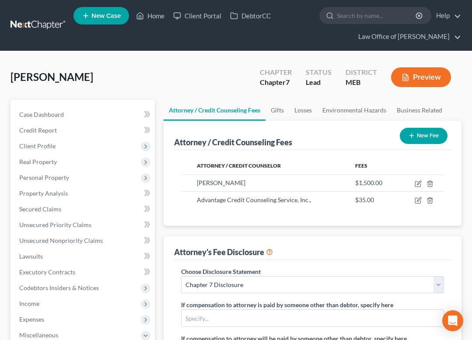
click at [406, 85] on button "Preview" at bounding box center [421, 77] width 60 height 20
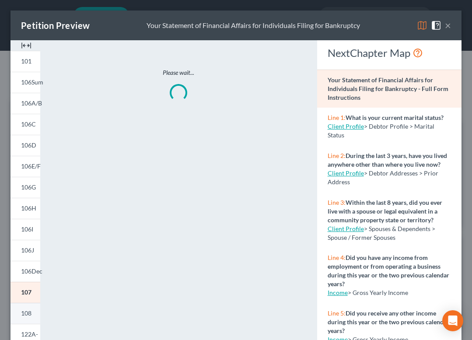
scroll to position [166, 0]
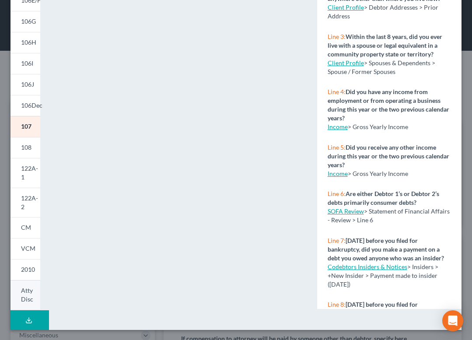
click at [28, 300] on span "Atty Disc" at bounding box center [27, 295] width 12 height 16
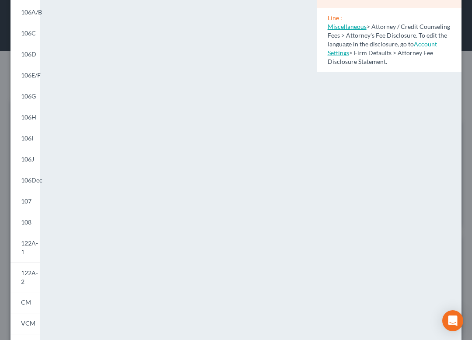
scroll to position [0, 0]
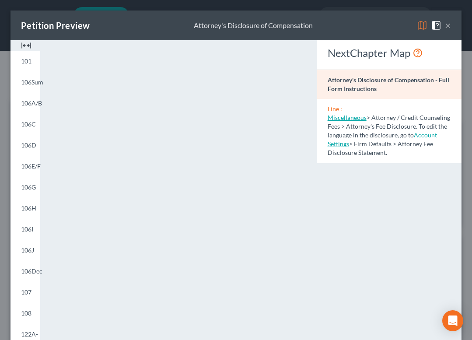
click at [419, 24] on img at bounding box center [422, 25] width 10 height 10
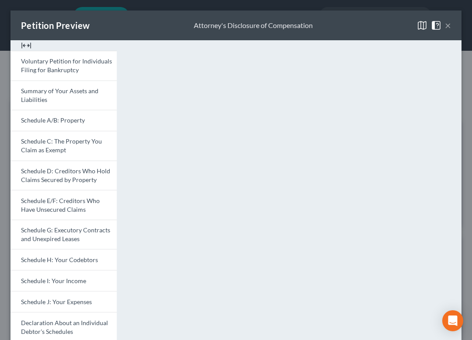
click at [445, 24] on button "×" at bounding box center [448, 25] width 6 height 10
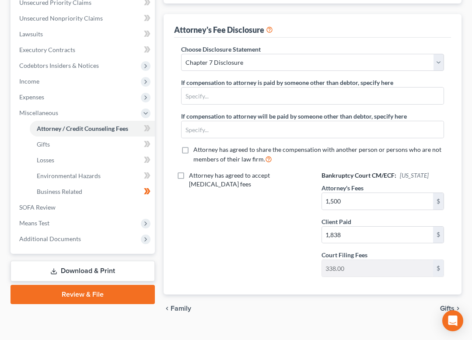
scroll to position [238, 0]
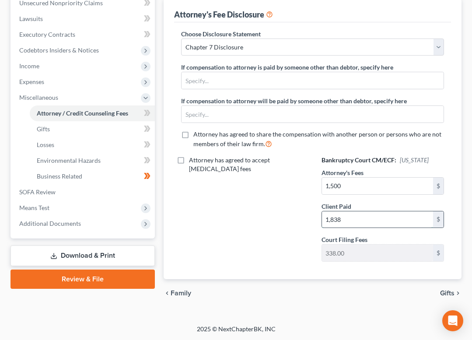
click at [343, 221] on input "1,838" at bounding box center [377, 219] width 111 height 17
type input "1,500"
click at [269, 199] on div "Attorney has agreed to accept [MEDICAL_DATA] fees" at bounding box center [242, 212] width 140 height 113
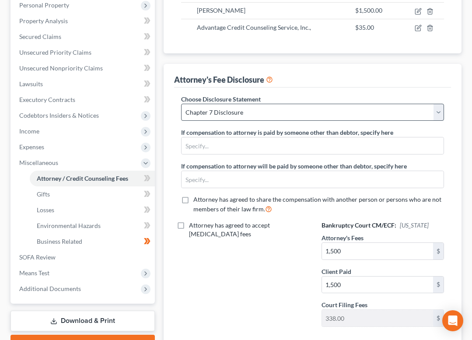
scroll to position [0, 0]
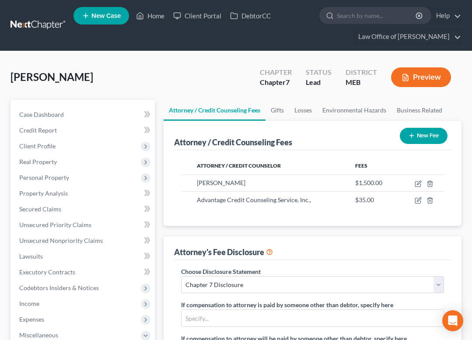
click at [424, 75] on button "Preview" at bounding box center [421, 77] width 60 height 20
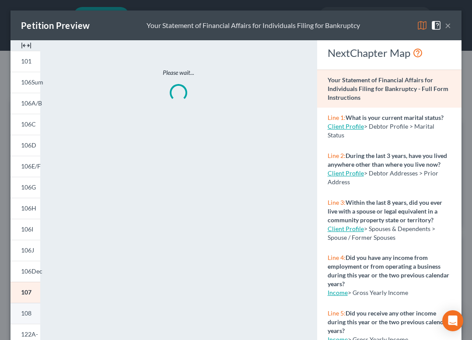
scroll to position [166, 0]
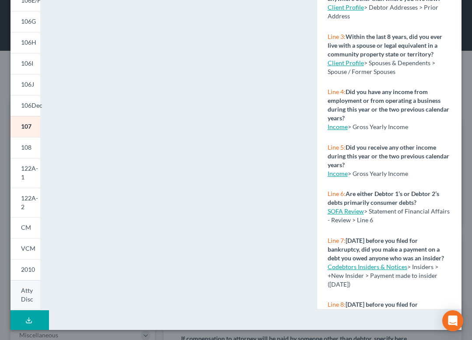
click at [29, 294] on span "Atty Disc" at bounding box center [27, 295] width 12 height 16
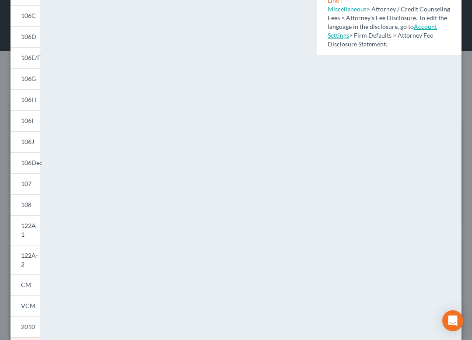
scroll to position [0, 0]
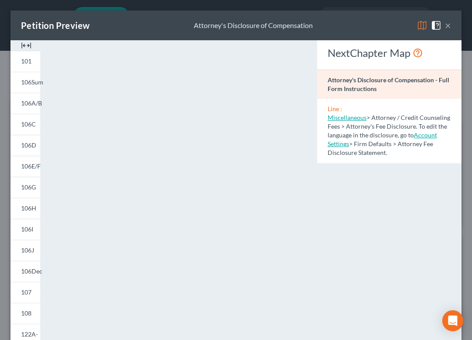
click at [421, 21] on img at bounding box center [422, 25] width 10 height 10
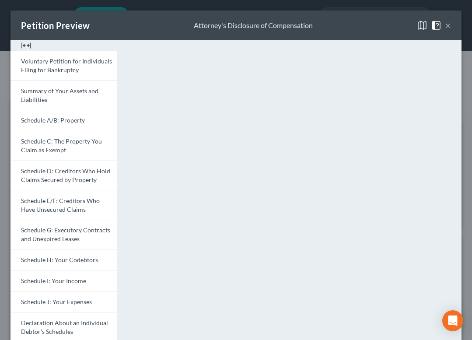
click at [448, 25] on button "×" at bounding box center [448, 25] width 6 height 10
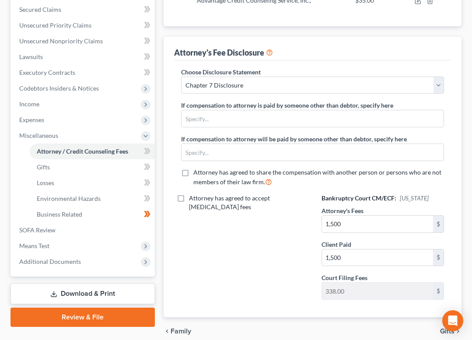
scroll to position [193, 0]
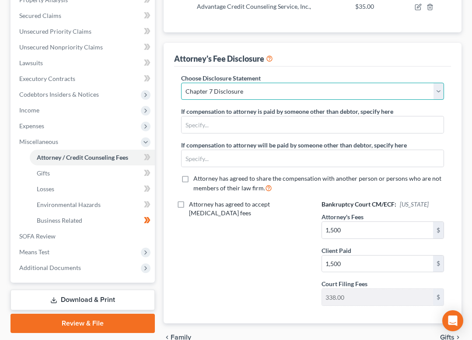
click at [384, 92] on select "Select Chapter 7 Disclosure" at bounding box center [312, 91] width 263 height 17
click at [181, 83] on select "Select Chapter 7 Disclosure" at bounding box center [312, 91] width 263 height 17
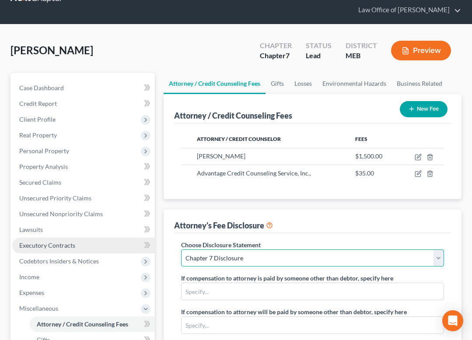
scroll to position [28, 0]
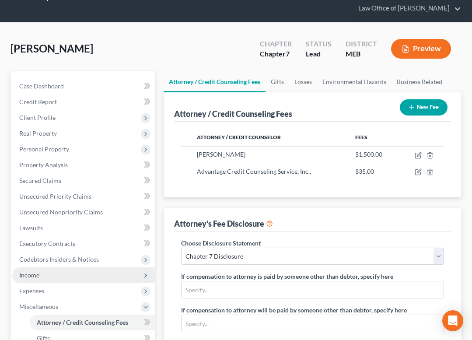
click at [35, 280] on span "Income" at bounding box center [83, 275] width 143 height 16
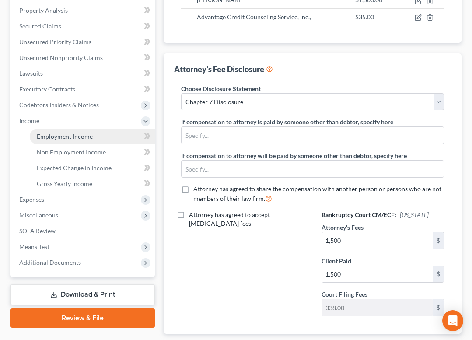
scroll to position [224, 0]
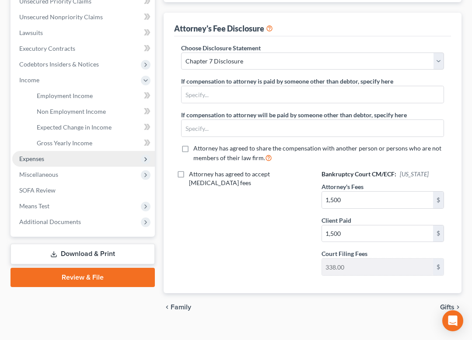
click at [41, 160] on span "Expenses" at bounding box center [31, 158] width 25 height 7
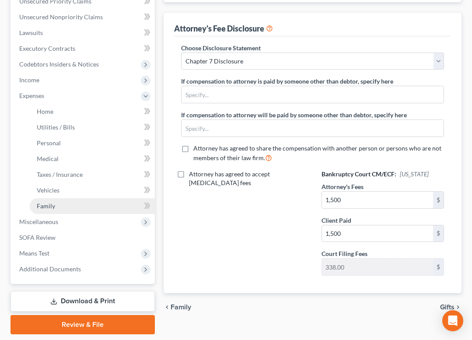
click at [52, 203] on span "Family" at bounding box center [46, 205] width 18 height 7
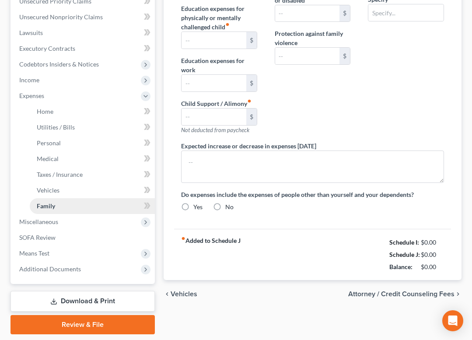
type input "0.00"
type input "1,250.00"
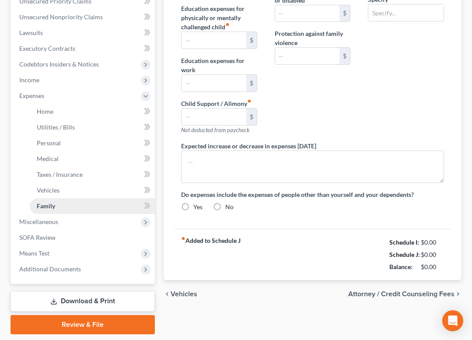
type input "0.00"
radio input "true"
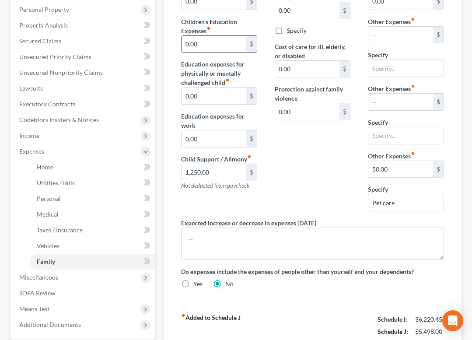
scroll to position [182, 0]
